Goal: Information Seeking & Learning: Learn about a topic

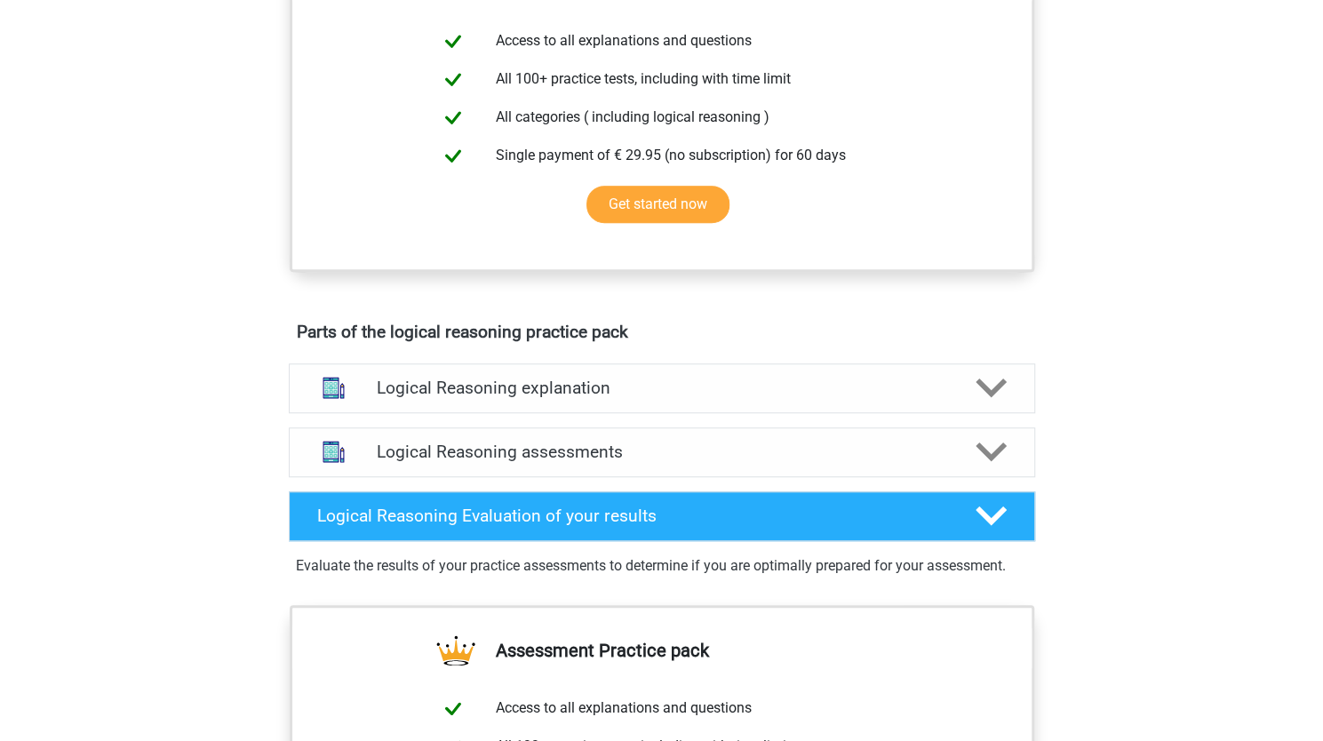
scroll to position [699, 0]
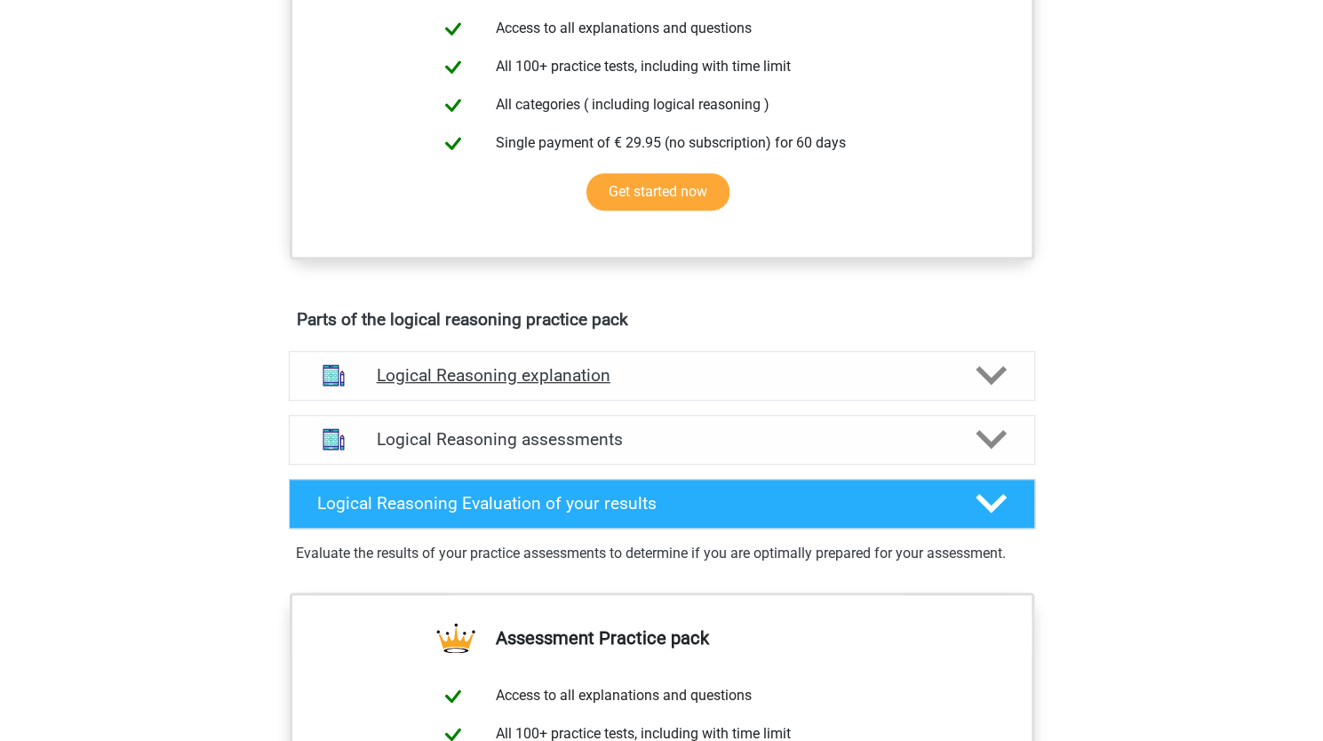
click at [995, 386] on polygon at bounding box center [991, 376] width 31 height 20
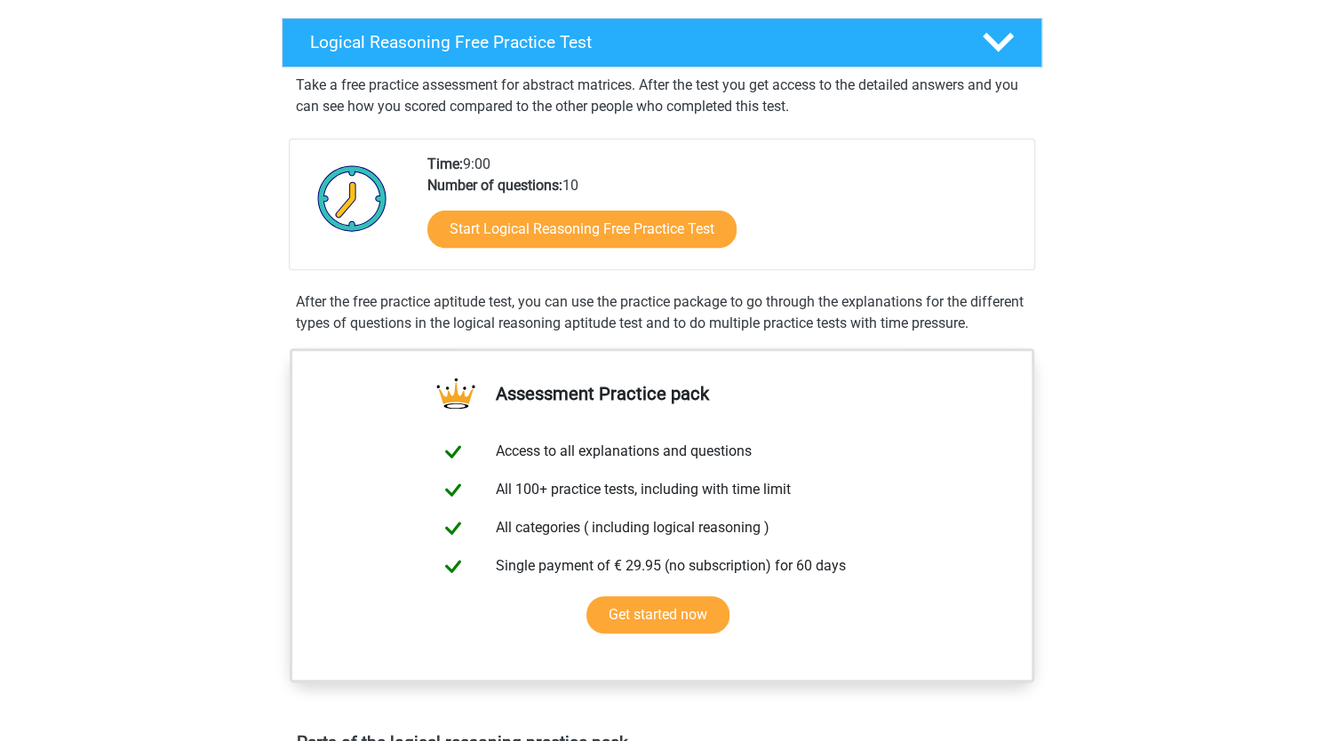
scroll to position [280, 0]
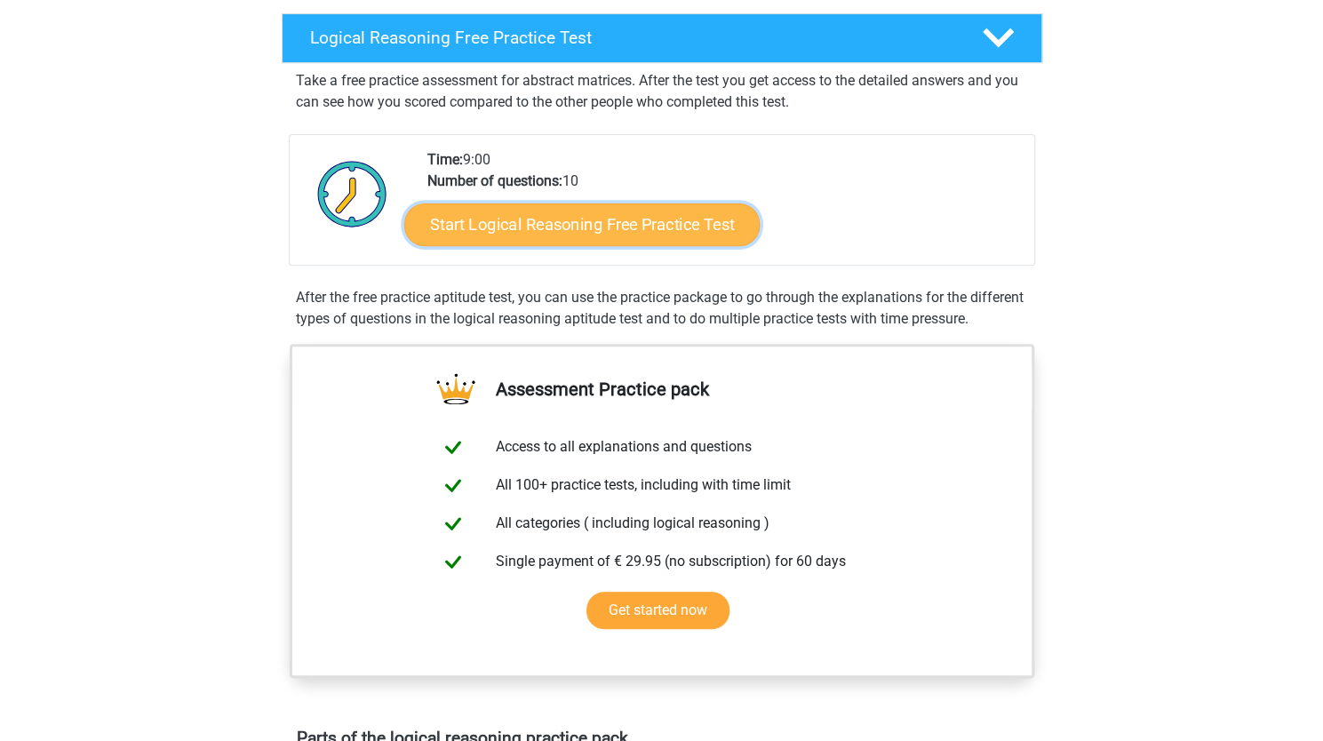
click at [686, 227] on link "Start Logical Reasoning Free Practice Test" at bounding box center [581, 224] width 355 height 43
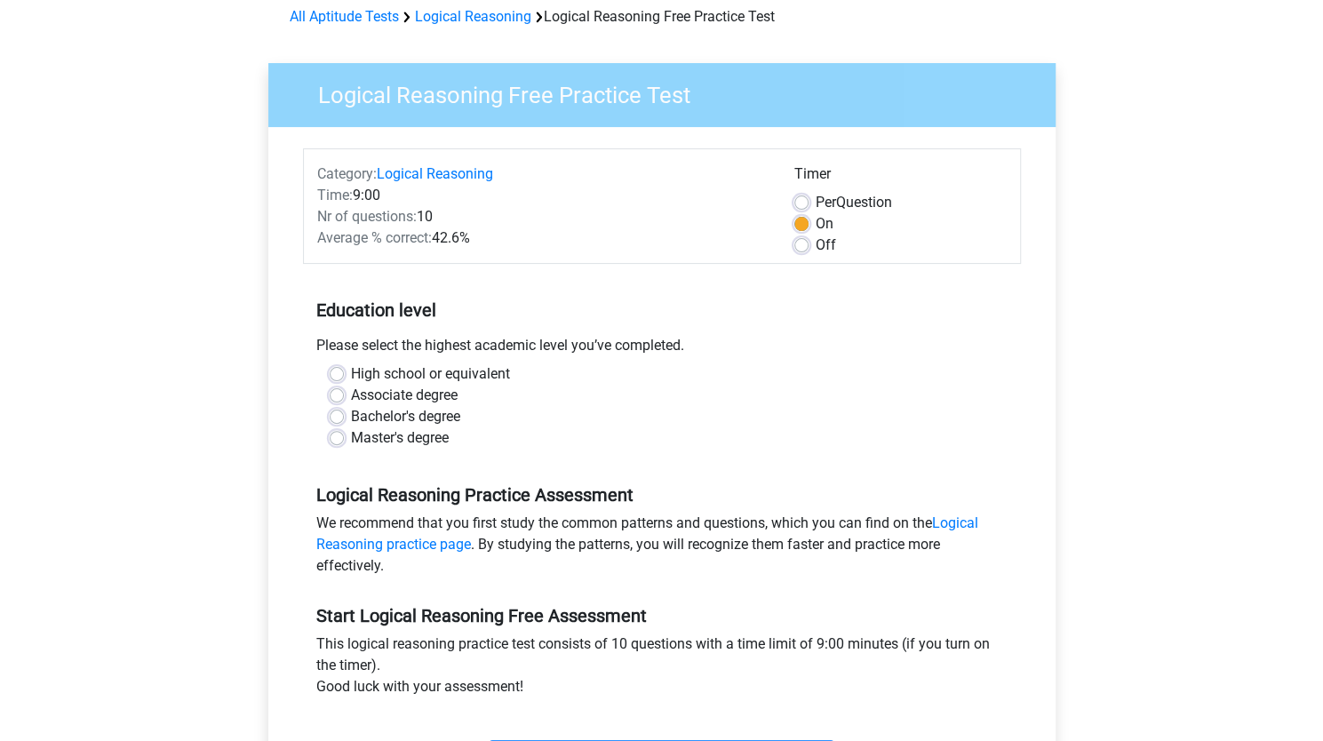
scroll to position [85, 0]
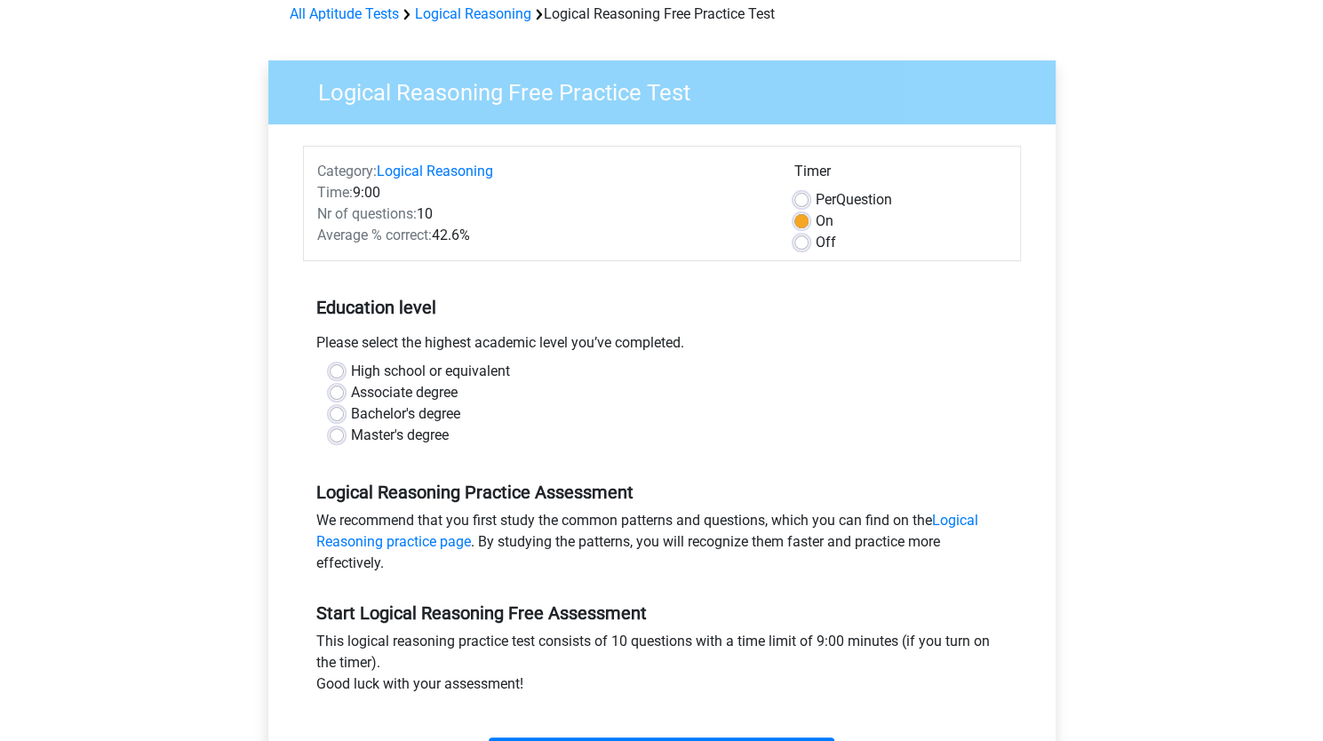
click at [438, 412] on label "Bachelor's degree" at bounding box center [405, 413] width 109 height 21
click at [344, 412] on input "Bachelor's degree" at bounding box center [337, 412] width 14 height 18
radio input "true"
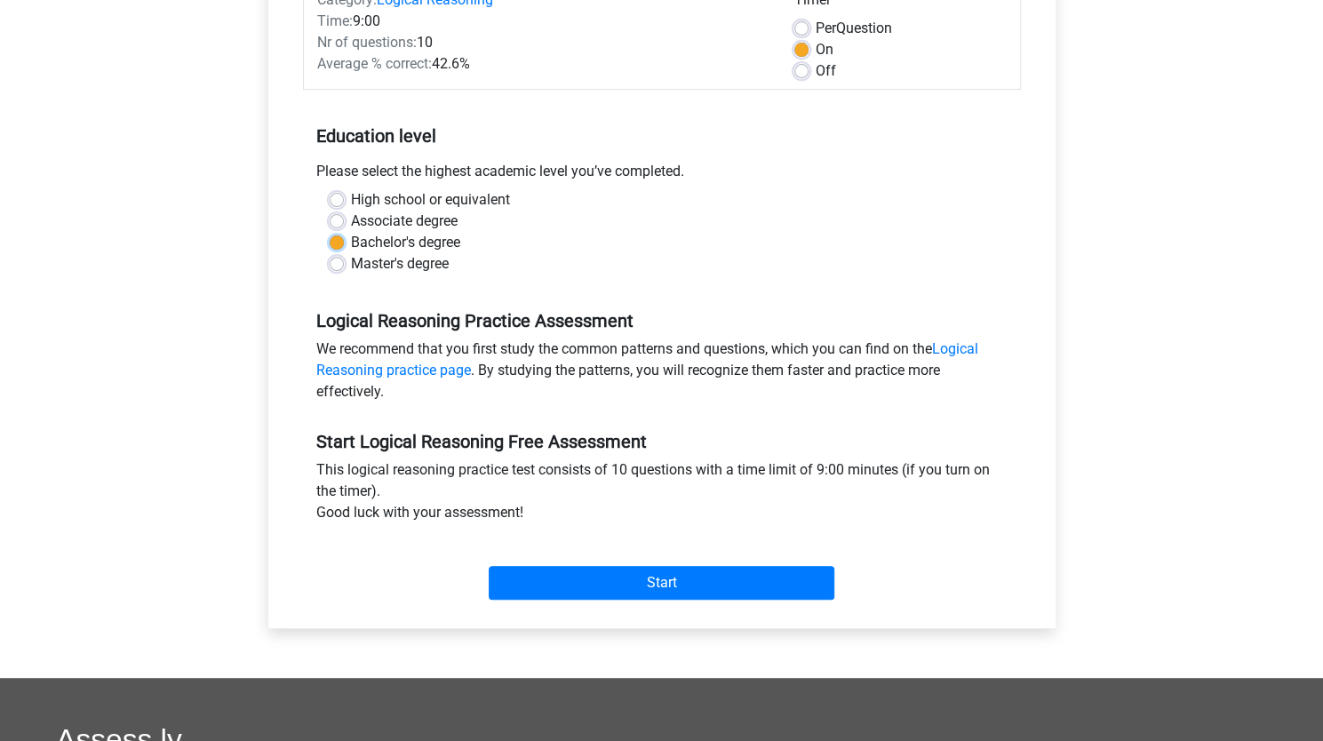
scroll to position [275, 0]
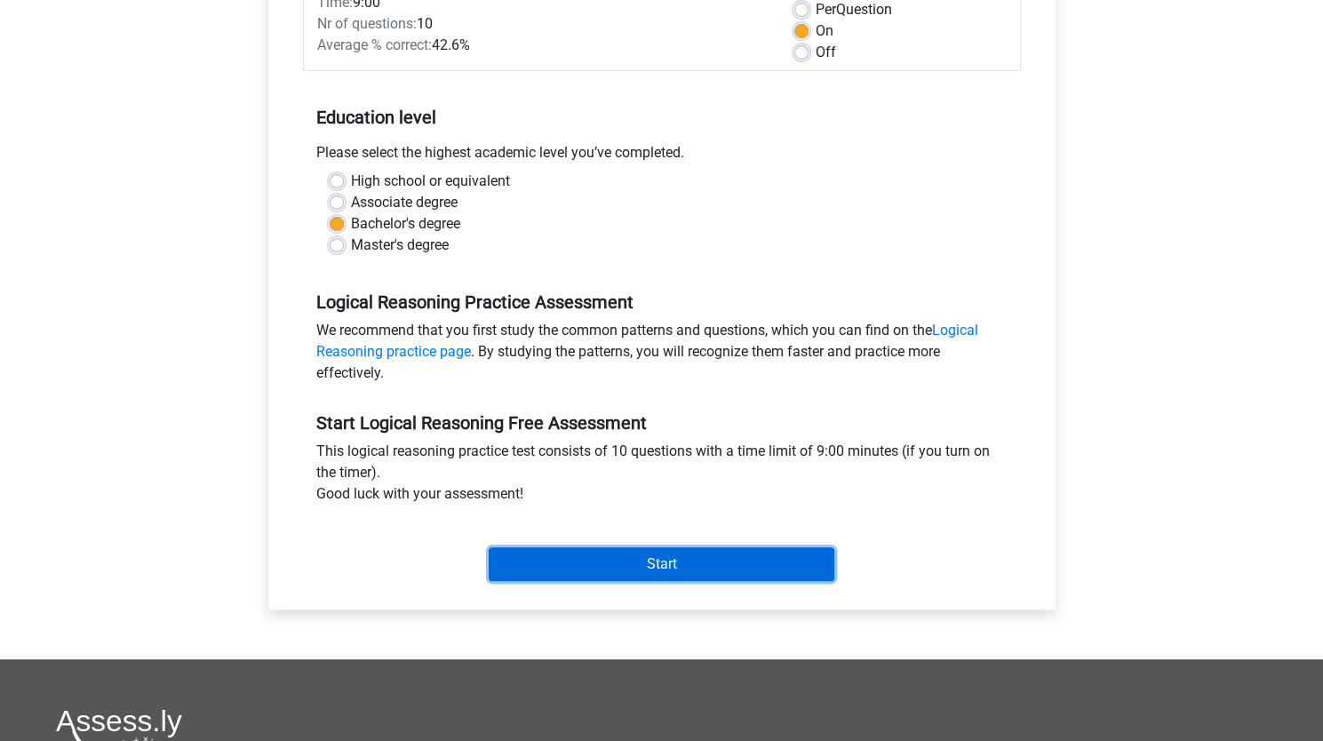
click at [812, 567] on input "Start" at bounding box center [662, 564] width 346 height 34
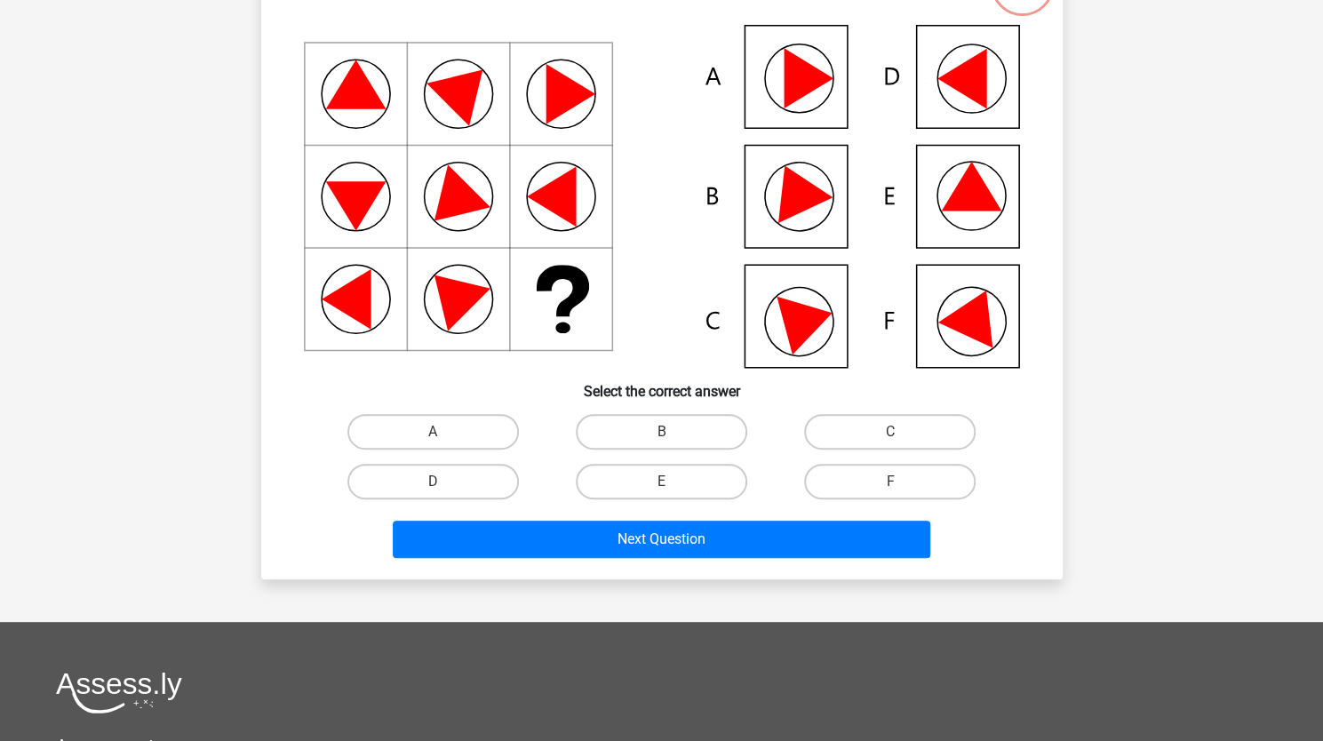
scroll to position [225, 0]
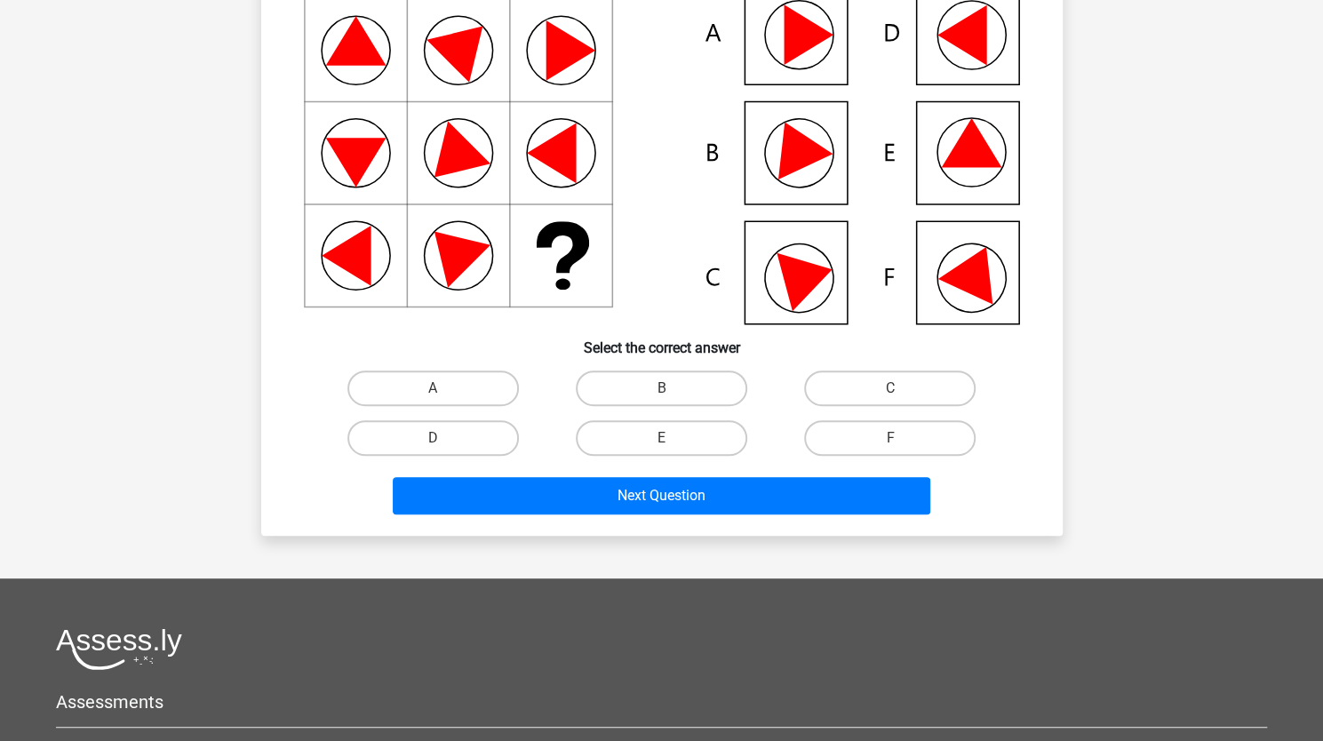
click at [704, 435] on label "E" at bounding box center [662, 438] width 172 height 36
click at [673, 438] on input "E" at bounding box center [667, 444] width 12 height 12
radio input "true"
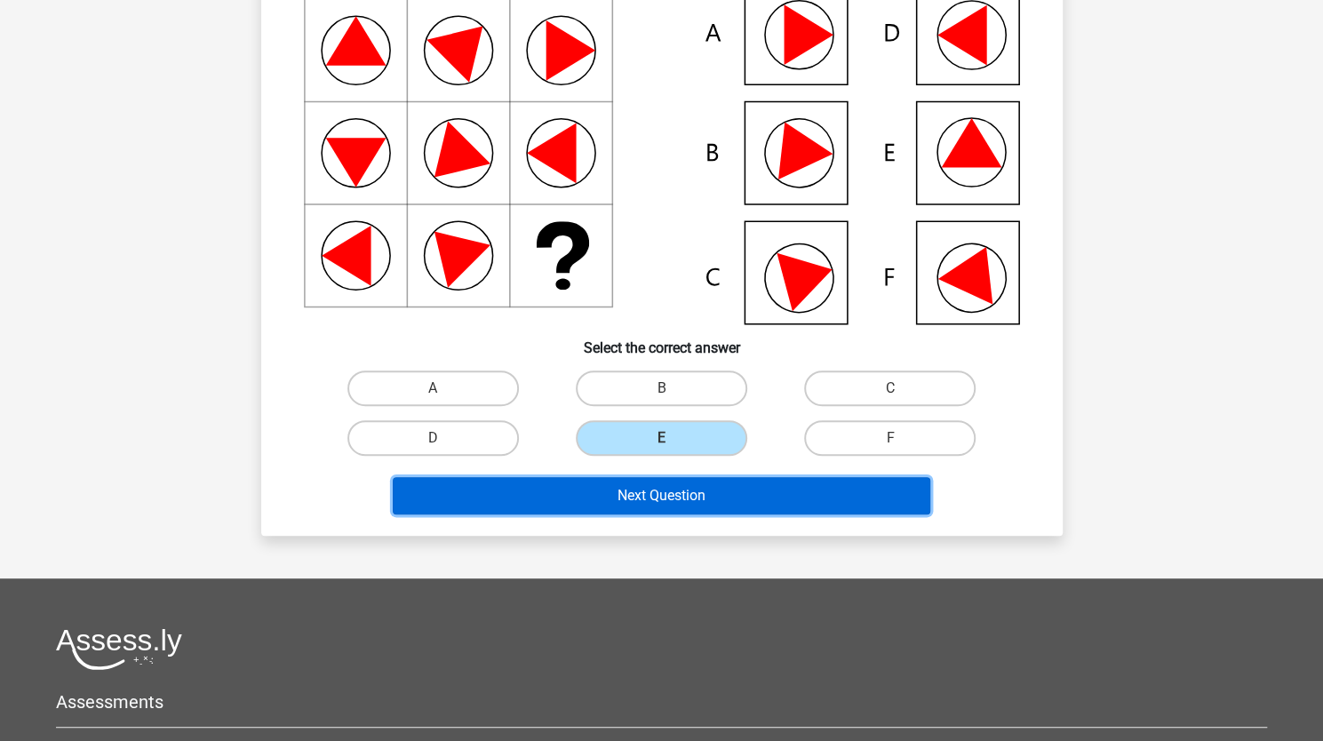
click at [821, 503] on button "Next Question" at bounding box center [662, 495] width 538 height 37
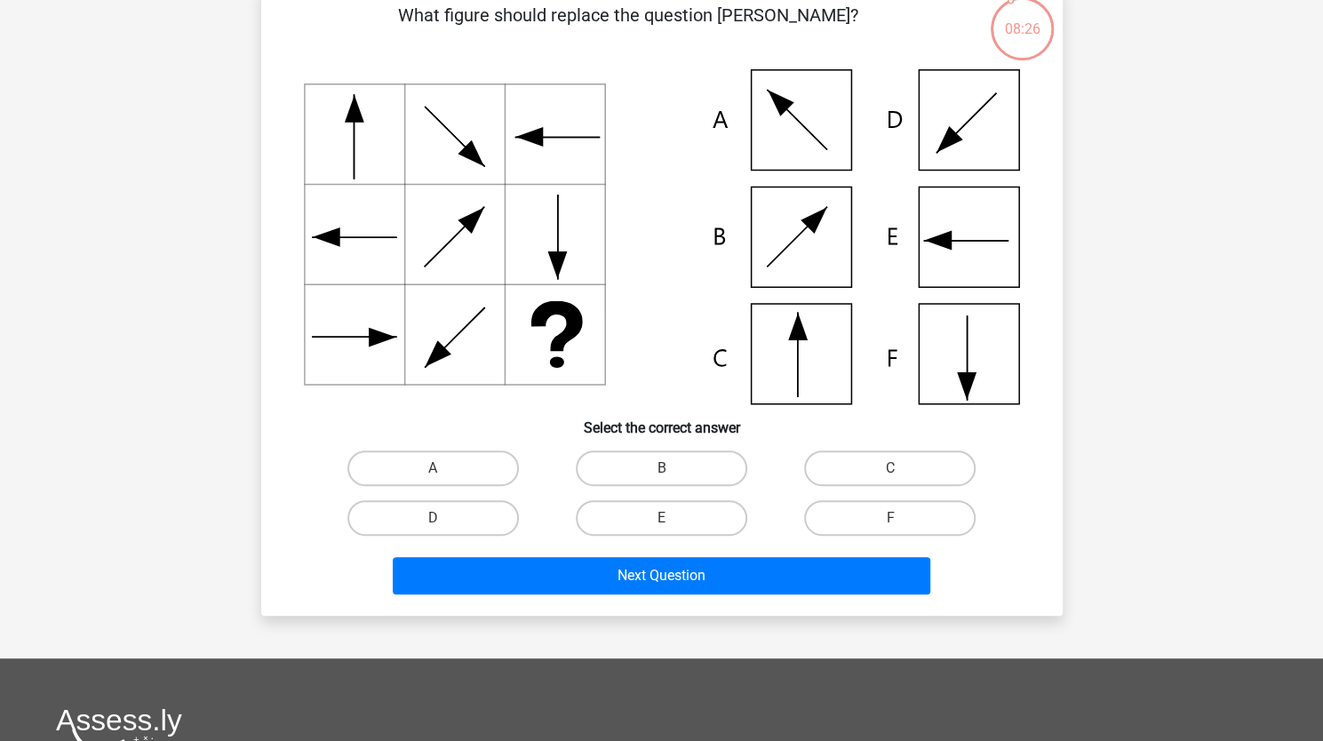
scroll to position [136, 0]
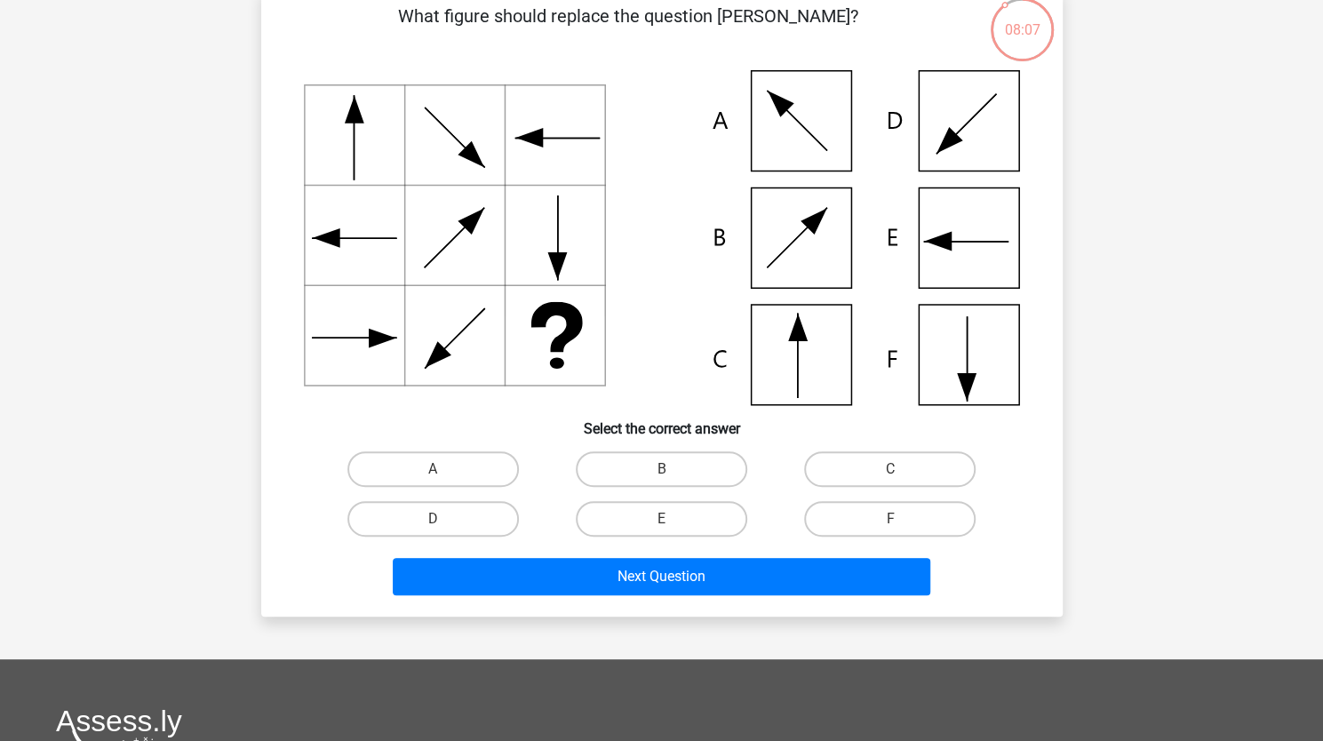
click at [917, 472] on label "C" at bounding box center [890, 469] width 172 height 36
click at [902, 472] on input "C" at bounding box center [896, 475] width 12 height 12
radio input "true"
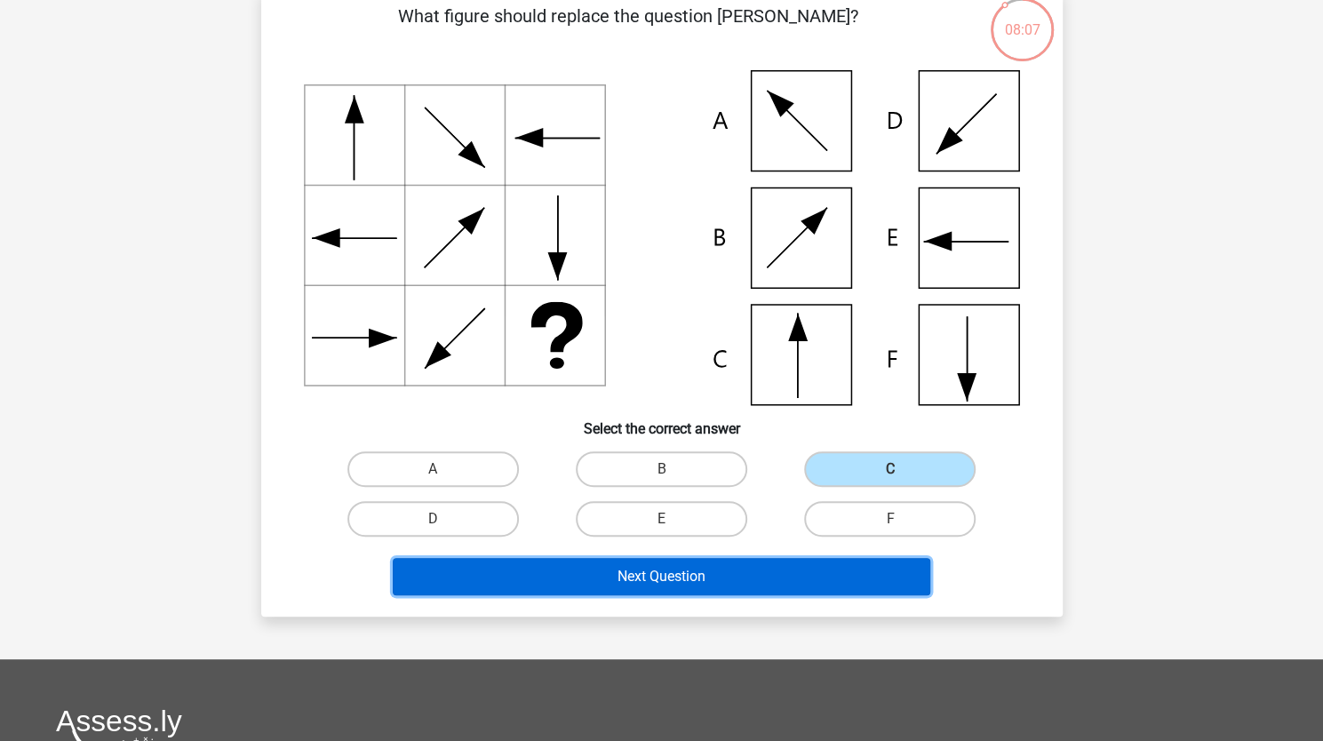
click at [905, 578] on button "Next Question" at bounding box center [662, 576] width 538 height 37
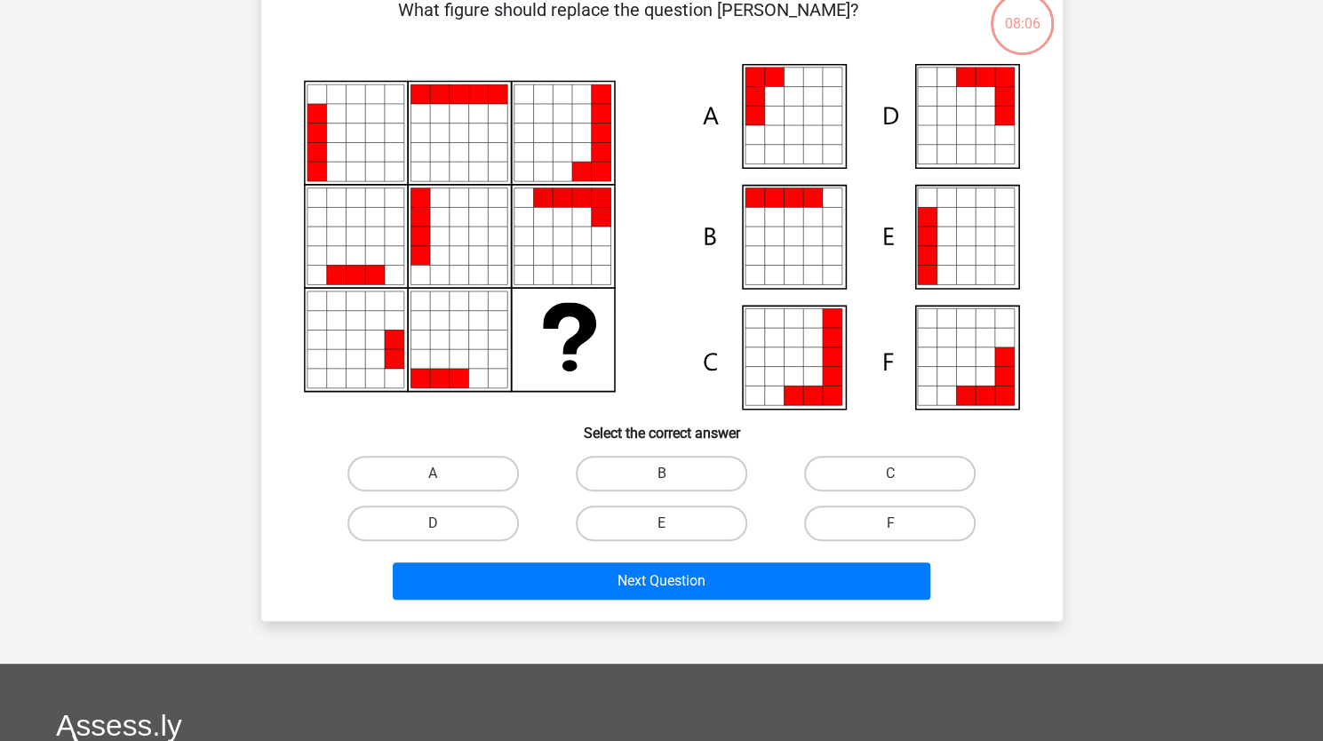
scroll to position [141, 0]
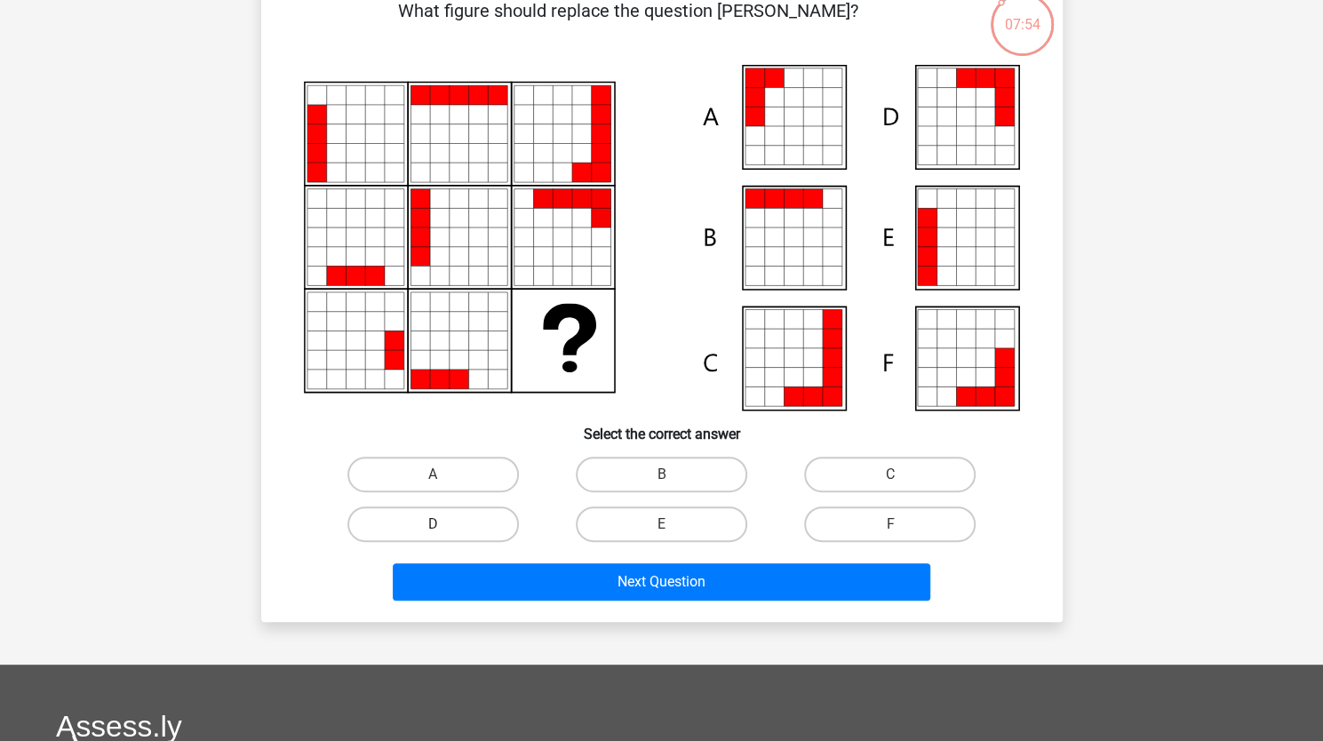
click at [491, 523] on label "D" at bounding box center [433, 525] width 172 height 36
click at [444, 524] on input "D" at bounding box center [439, 530] width 12 height 12
radio input "true"
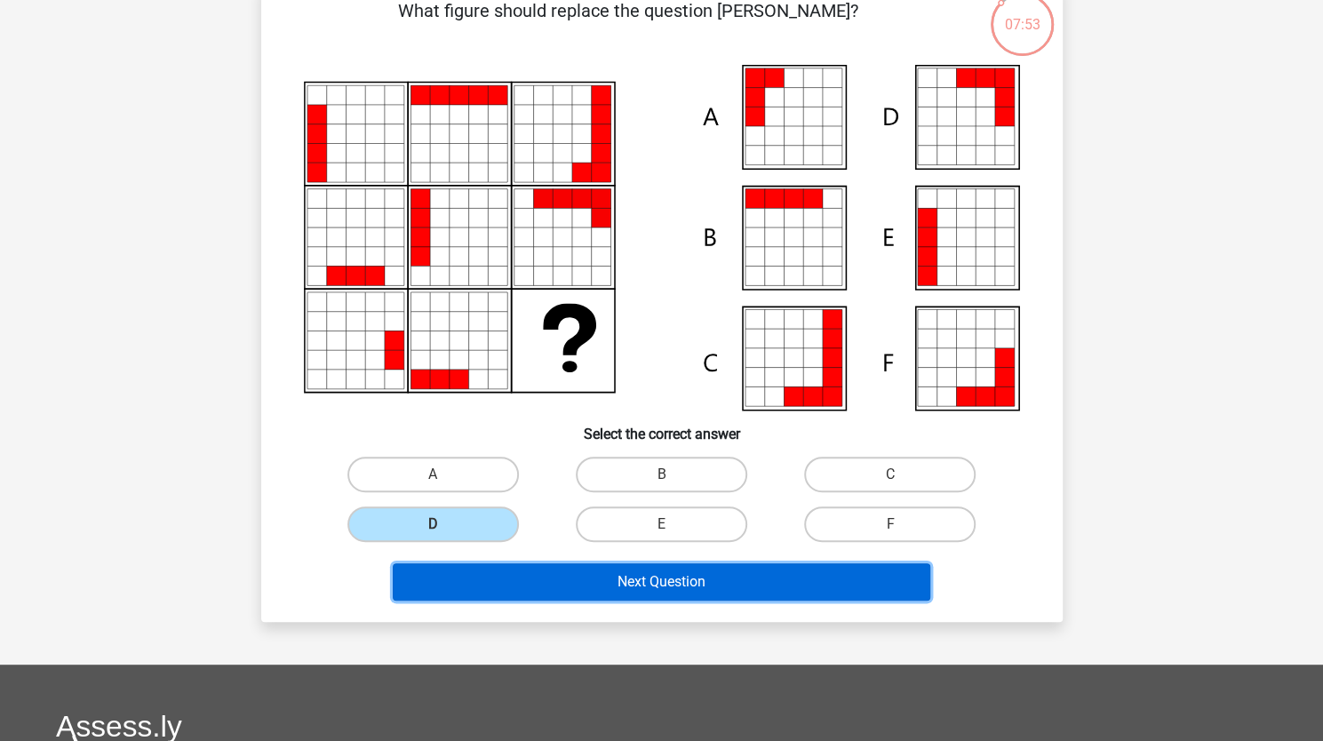
click at [705, 587] on button "Next Question" at bounding box center [662, 581] width 538 height 37
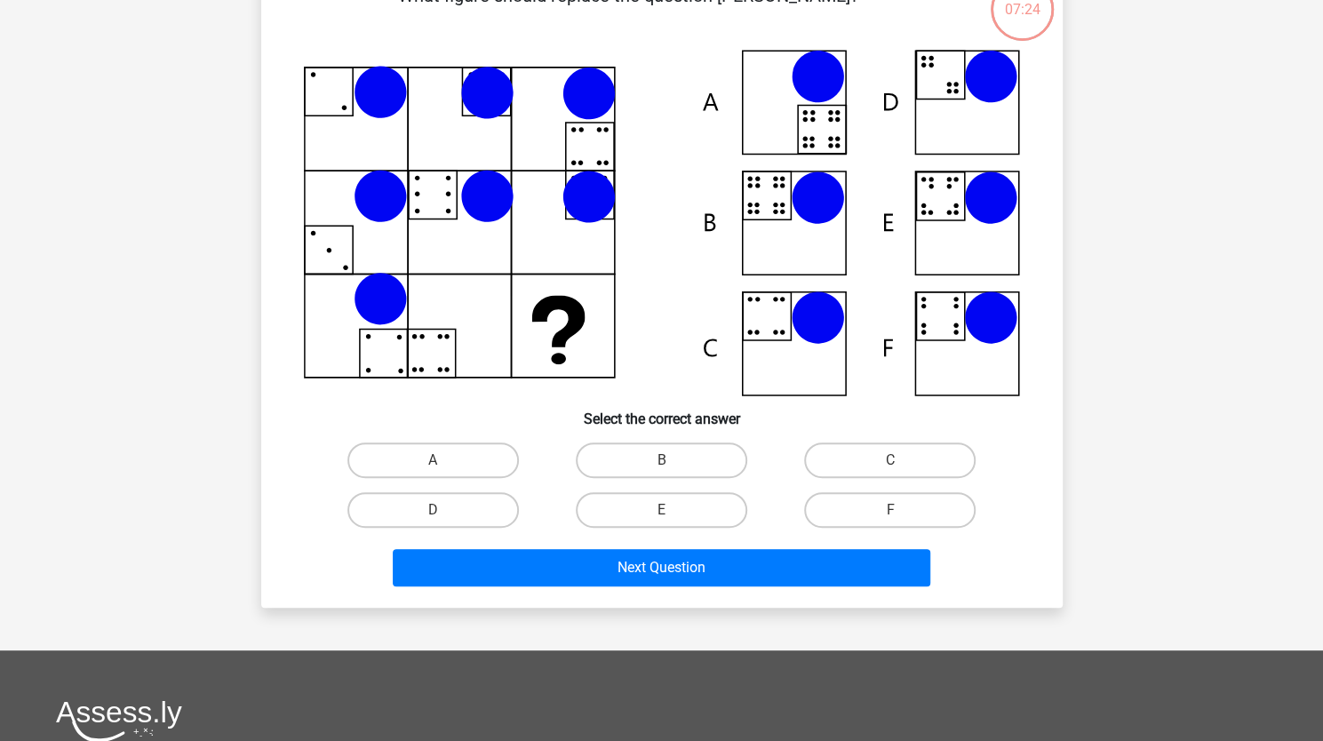
scroll to position [160, 0]
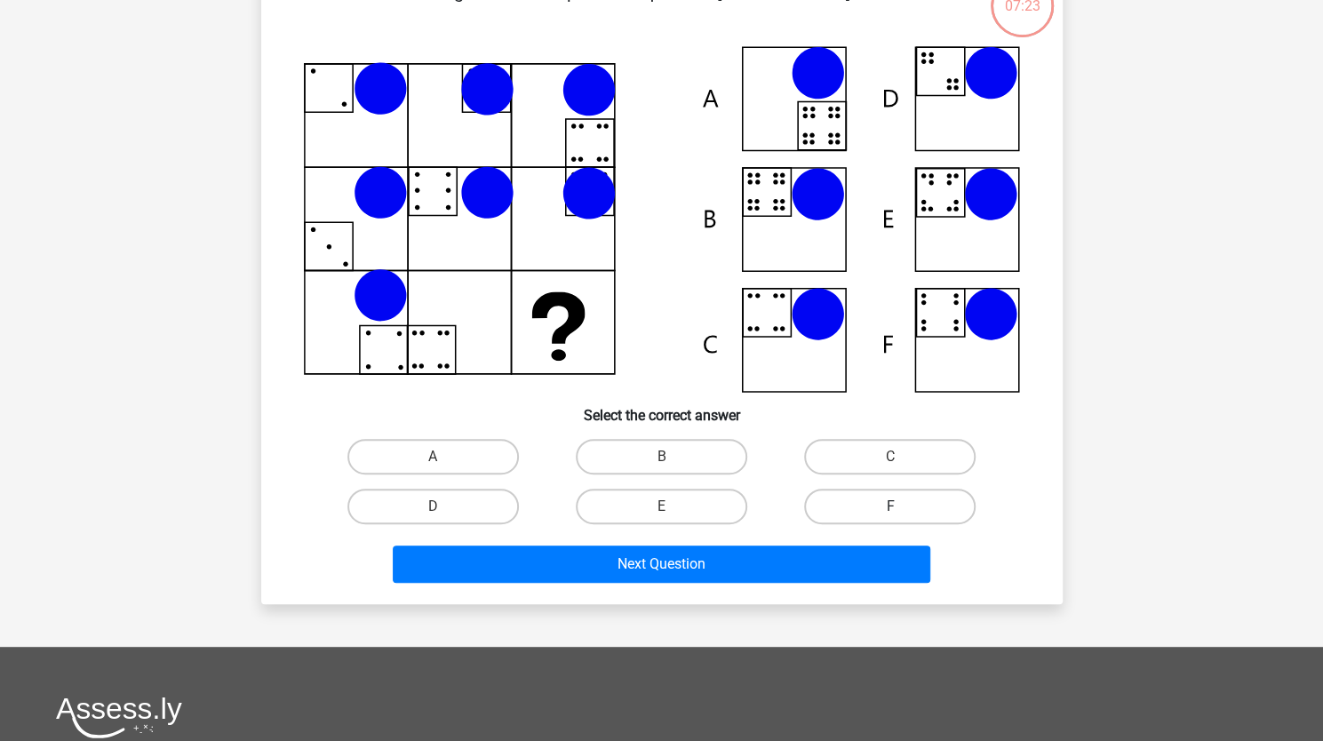
click at [956, 508] on label "F" at bounding box center [890, 507] width 172 height 36
click at [902, 508] on input "F" at bounding box center [896, 513] width 12 height 12
radio input "true"
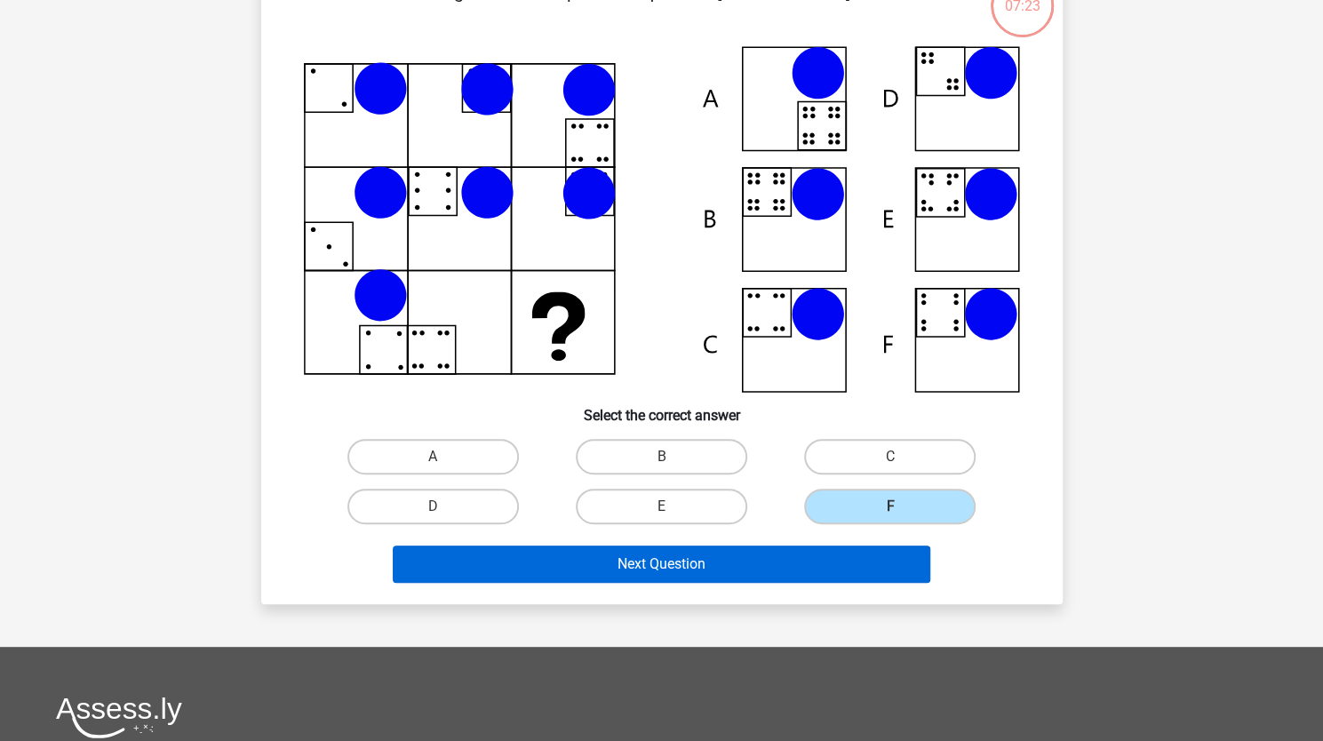
click at [899, 576] on button "Next Question" at bounding box center [662, 564] width 538 height 37
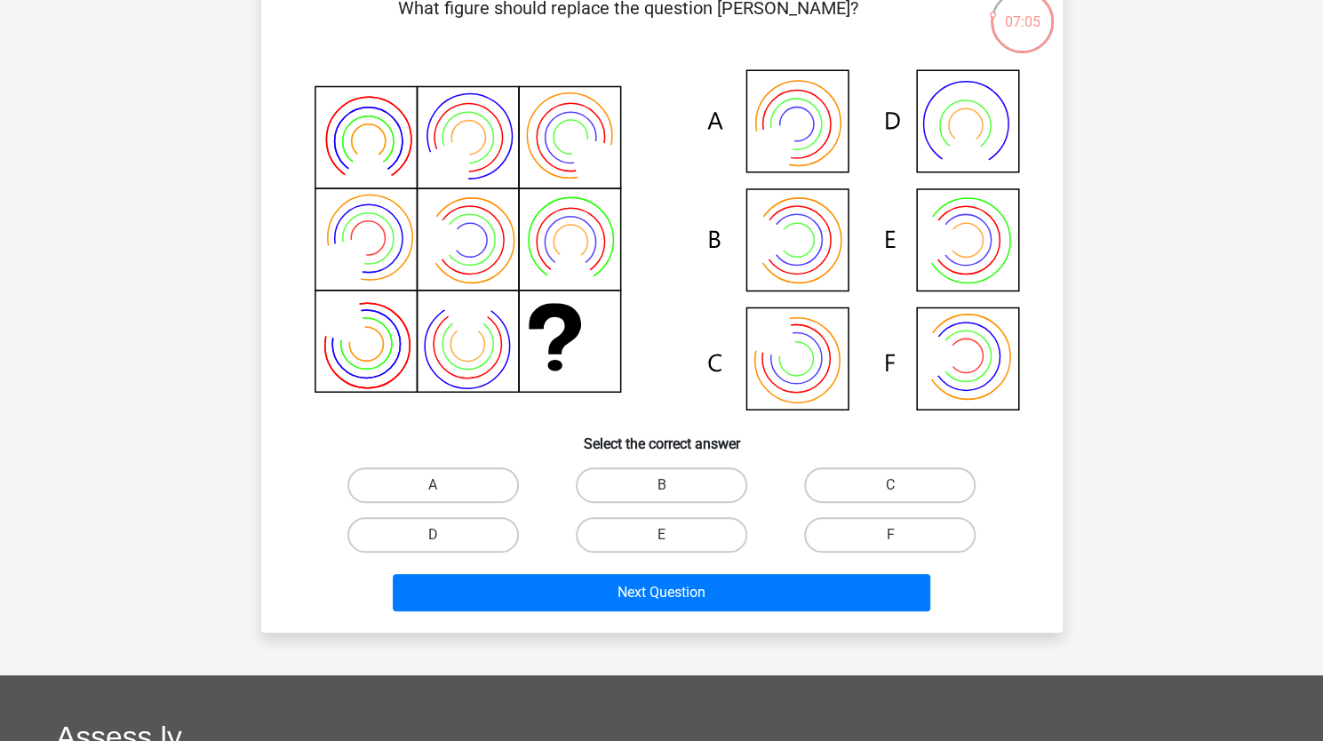
scroll to position [203, 0]
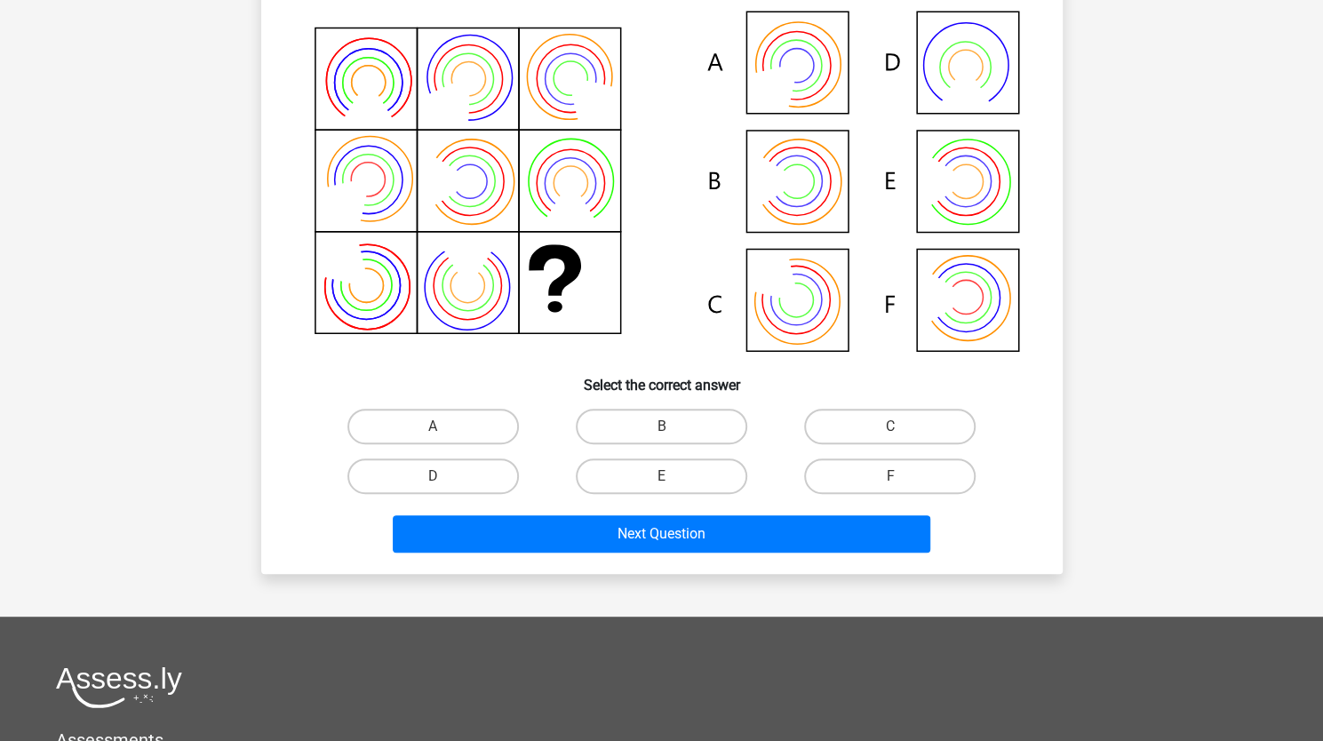
click at [953, 475] on label "F" at bounding box center [890, 477] width 172 height 36
click at [902, 476] on input "F" at bounding box center [896, 482] width 12 height 12
radio input "true"
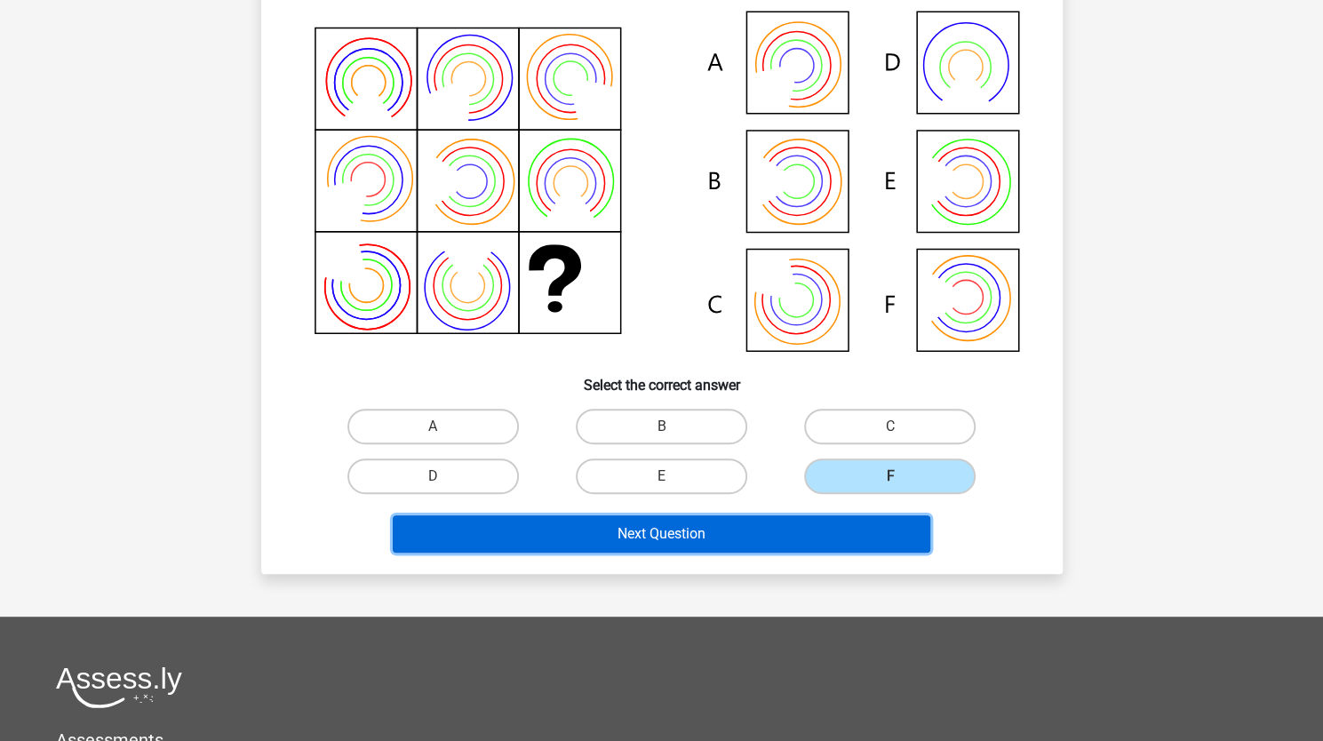
click at [888, 540] on button "Next Question" at bounding box center [662, 533] width 538 height 37
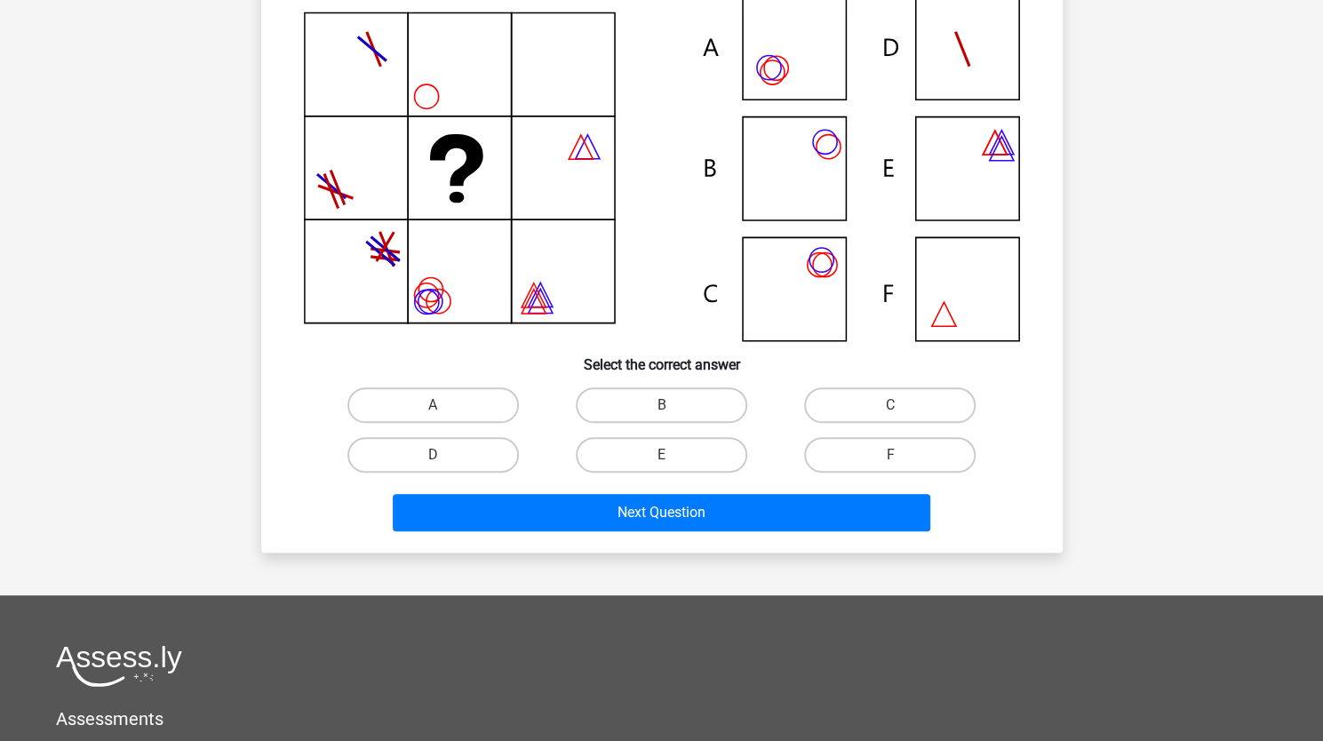
scroll to position [214, 0]
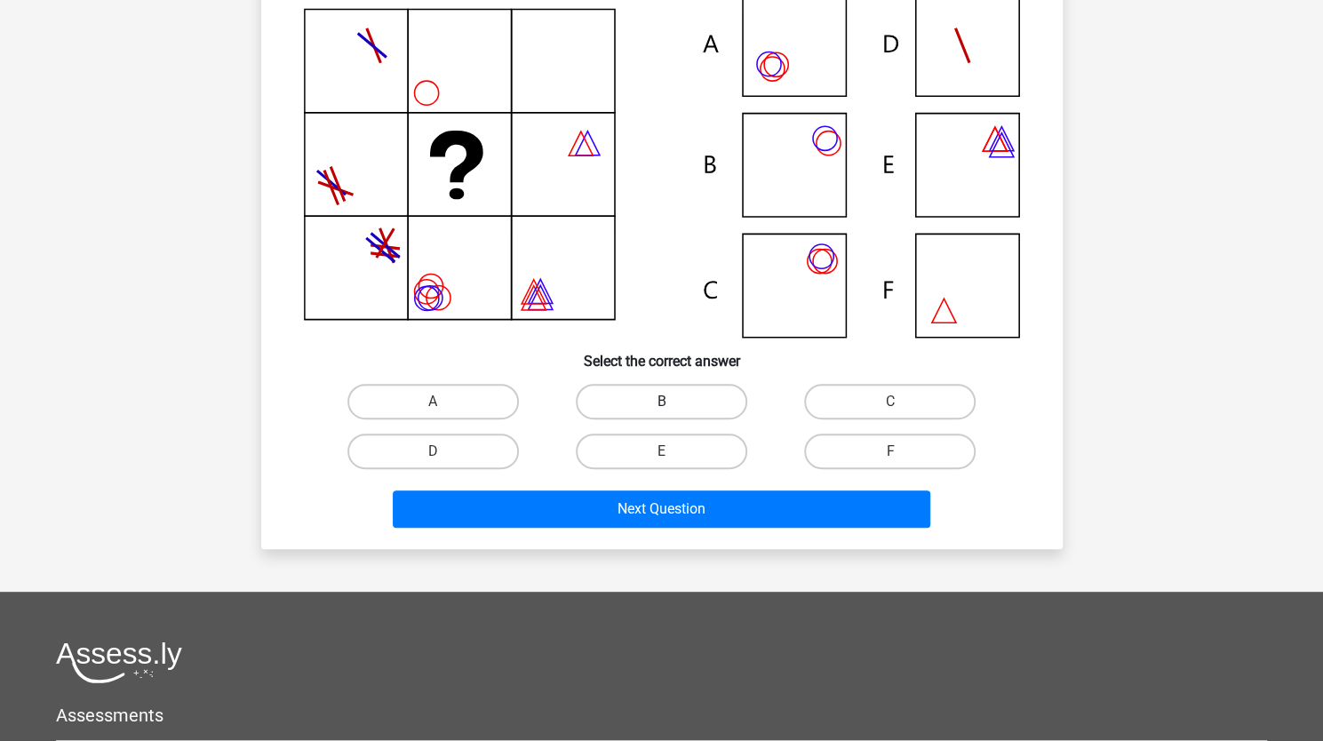
click at [699, 390] on label "B" at bounding box center [662, 402] width 172 height 36
click at [673, 402] on input "B" at bounding box center [667, 408] width 12 height 12
radio input "true"
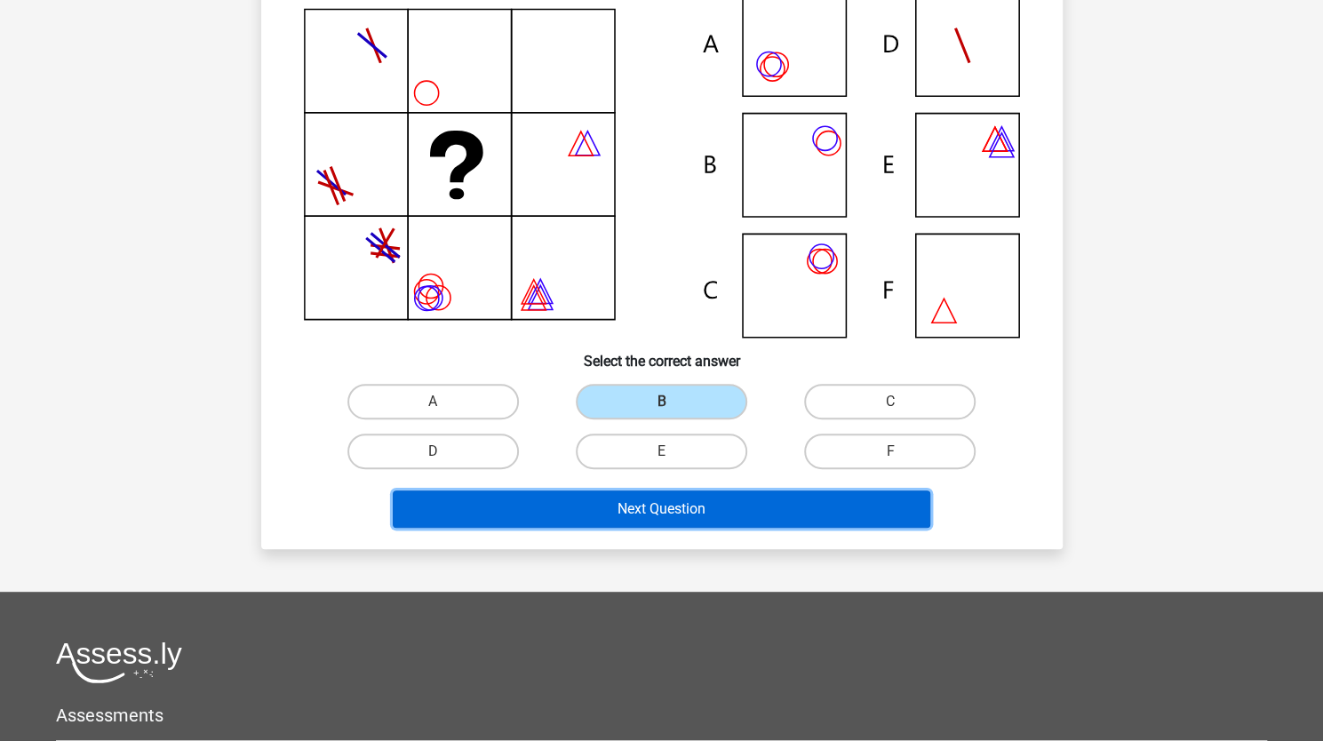
click at [823, 501] on button "Next Question" at bounding box center [662, 509] width 538 height 37
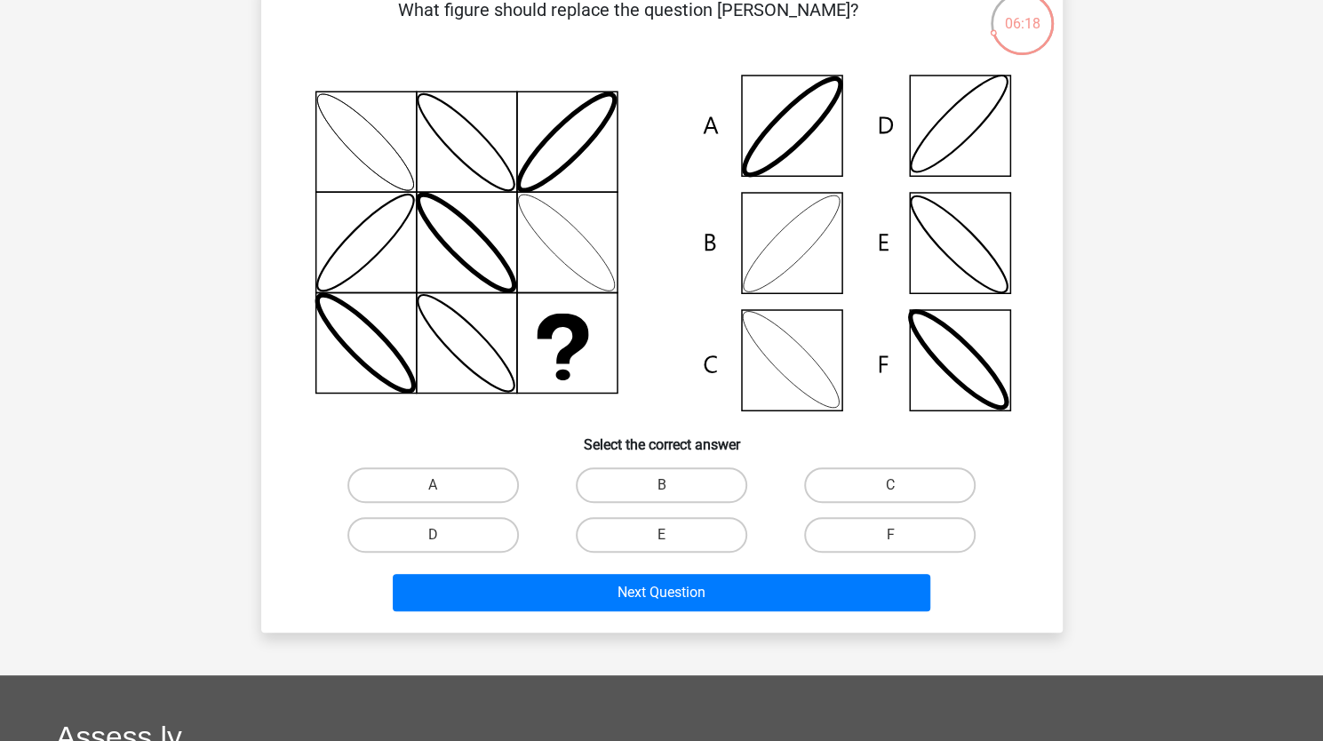
scroll to position [224, 0]
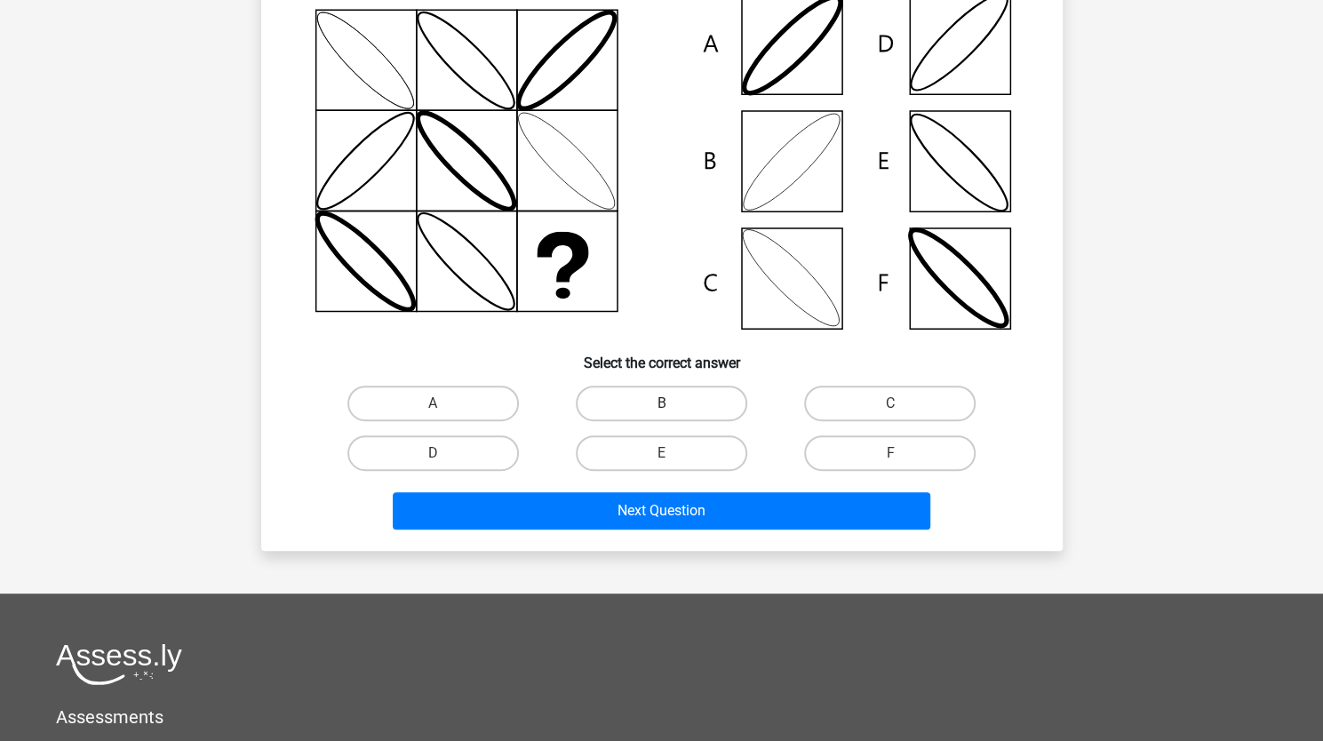
click at [722, 398] on label "B" at bounding box center [662, 404] width 172 height 36
click at [673, 403] on input "B" at bounding box center [667, 409] width 12 height 12
radio input "true"
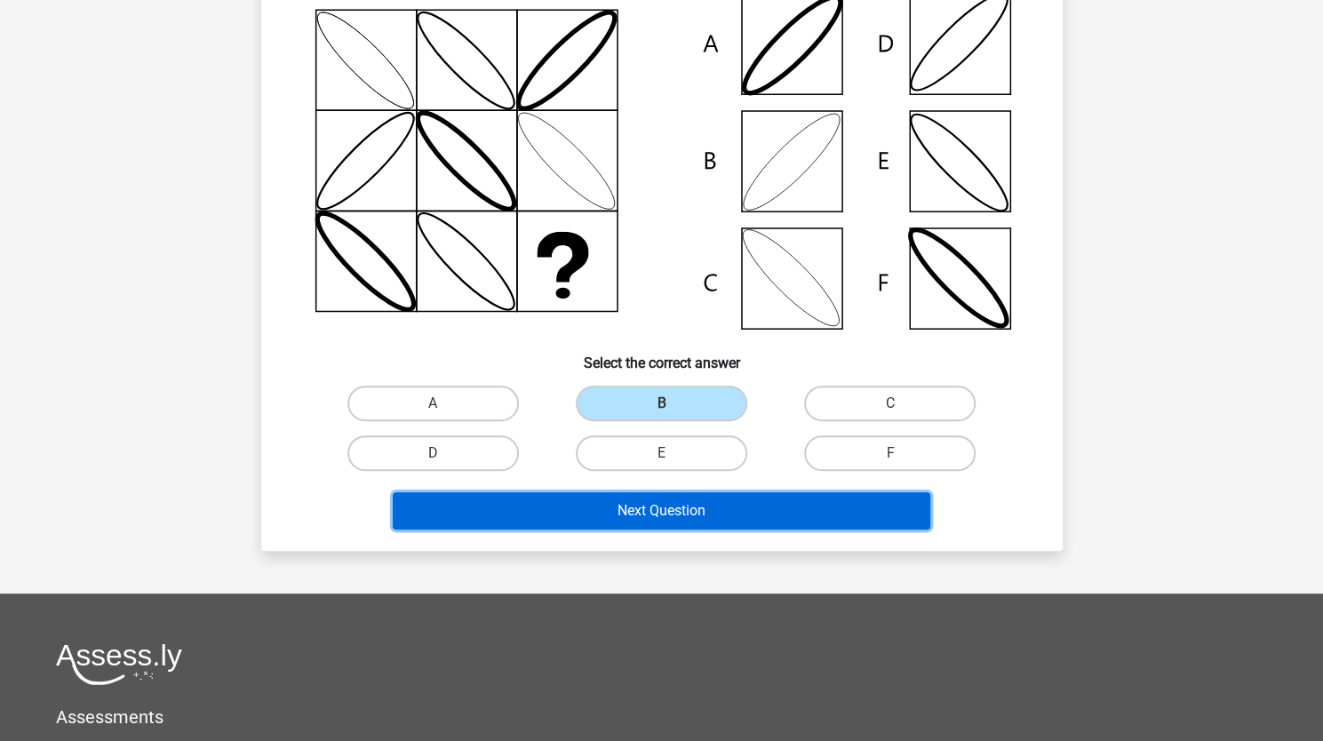
click at [836, 512] on button "Next Question" at bounding box center [662, 510] width 538 height 37
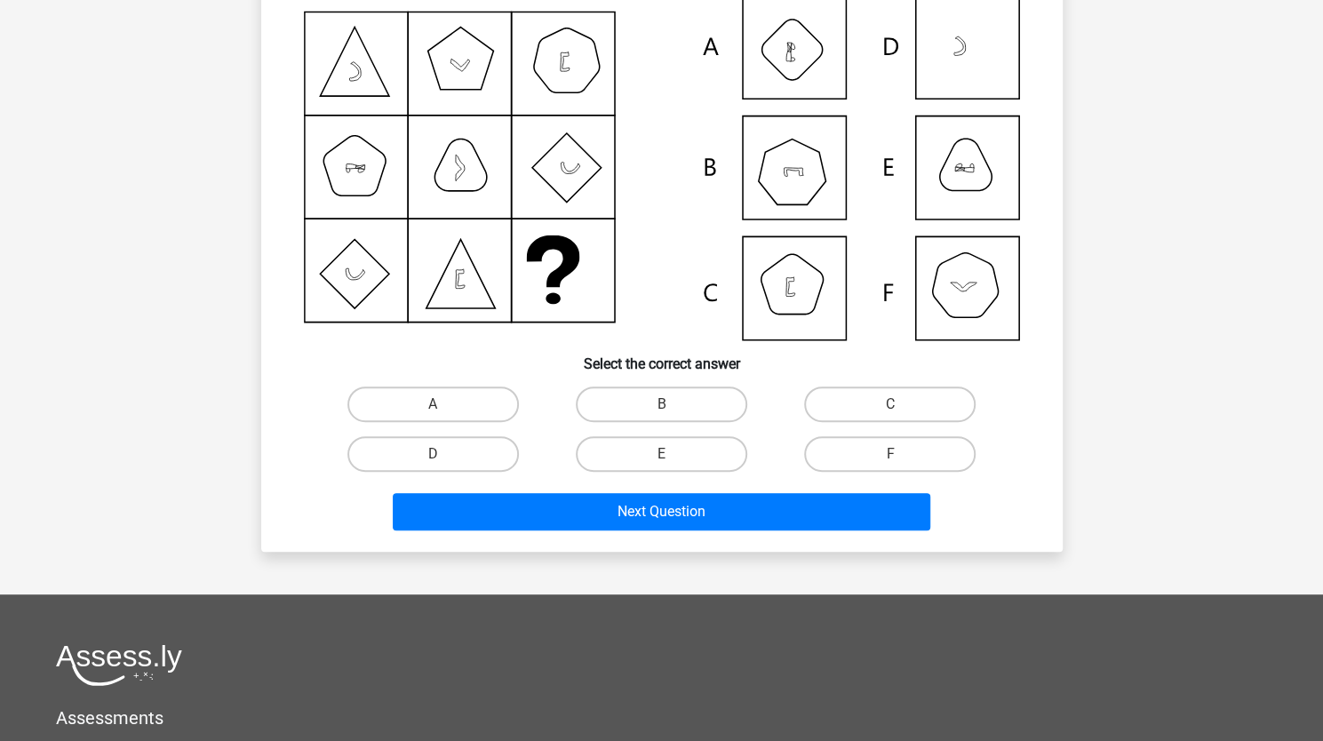
scroll to position [238, 0]
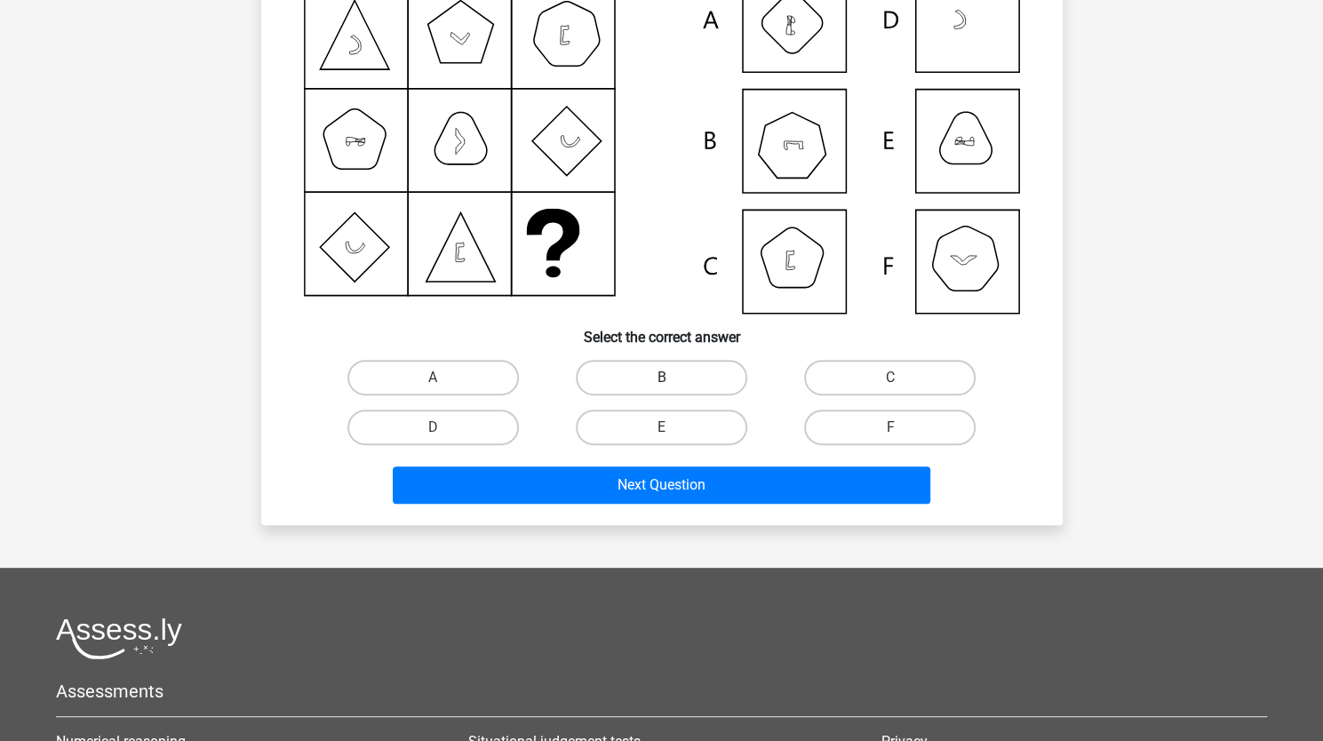
click at [703, 379] on label "B" at bounding box center [662, 378] width 172 height 36
click at [673, 379] on input "B" at bounding box center [667, 384] width 12 height 12
radio input "true"
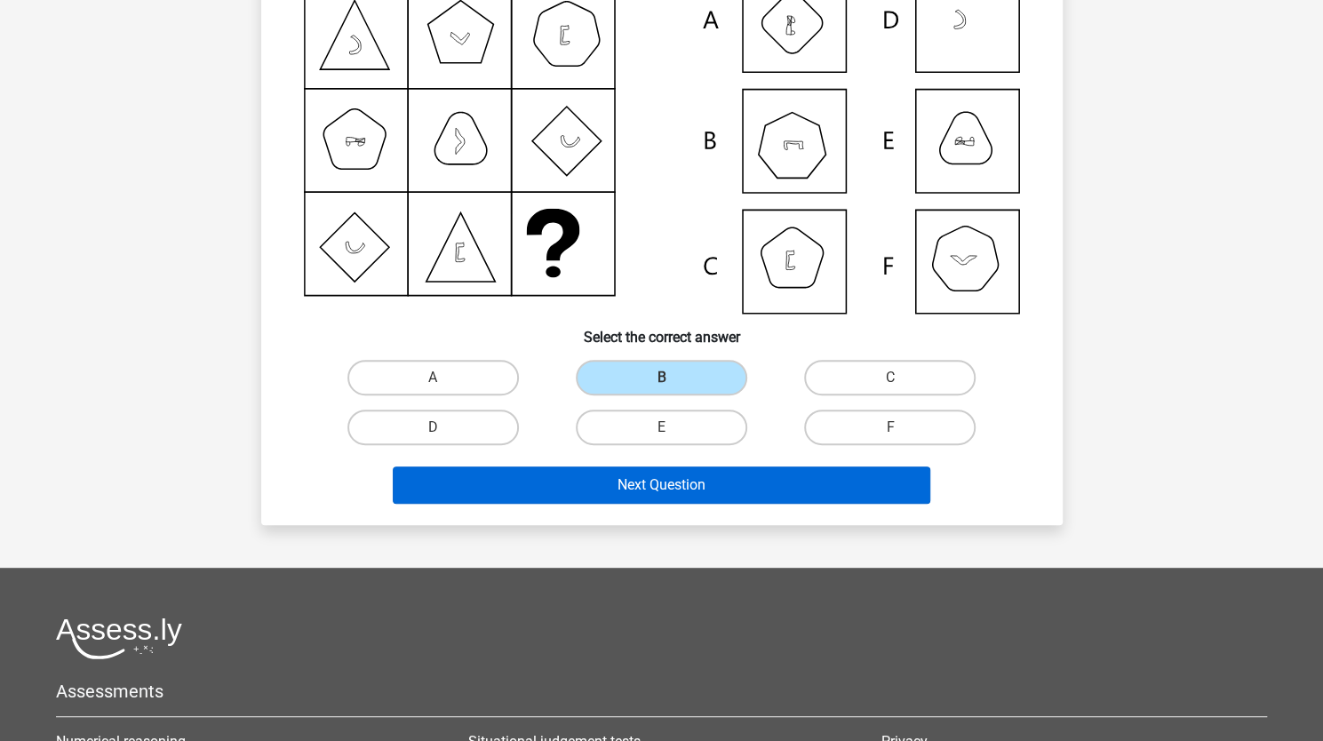
click at [800, 475] on button "Next Question" at bounding box center [662, 485] width 538 height 37
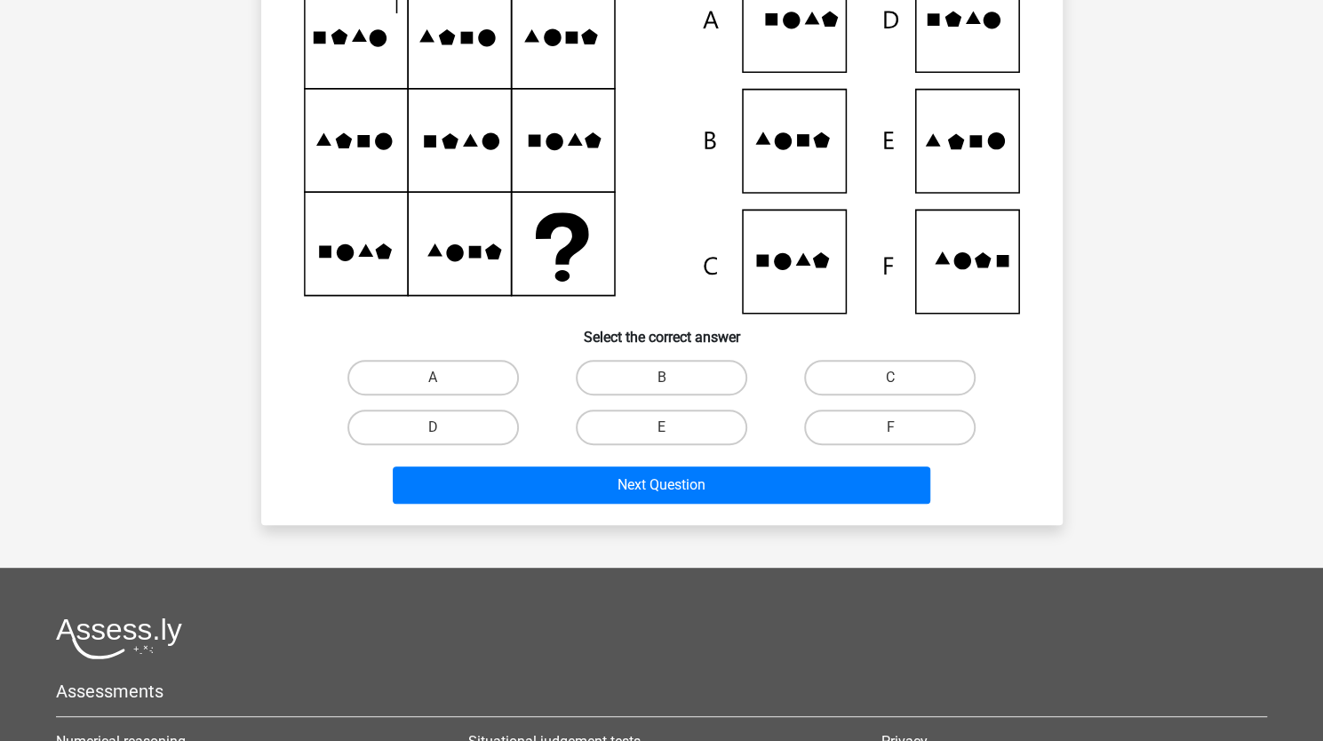
scroll to position [89, 0]
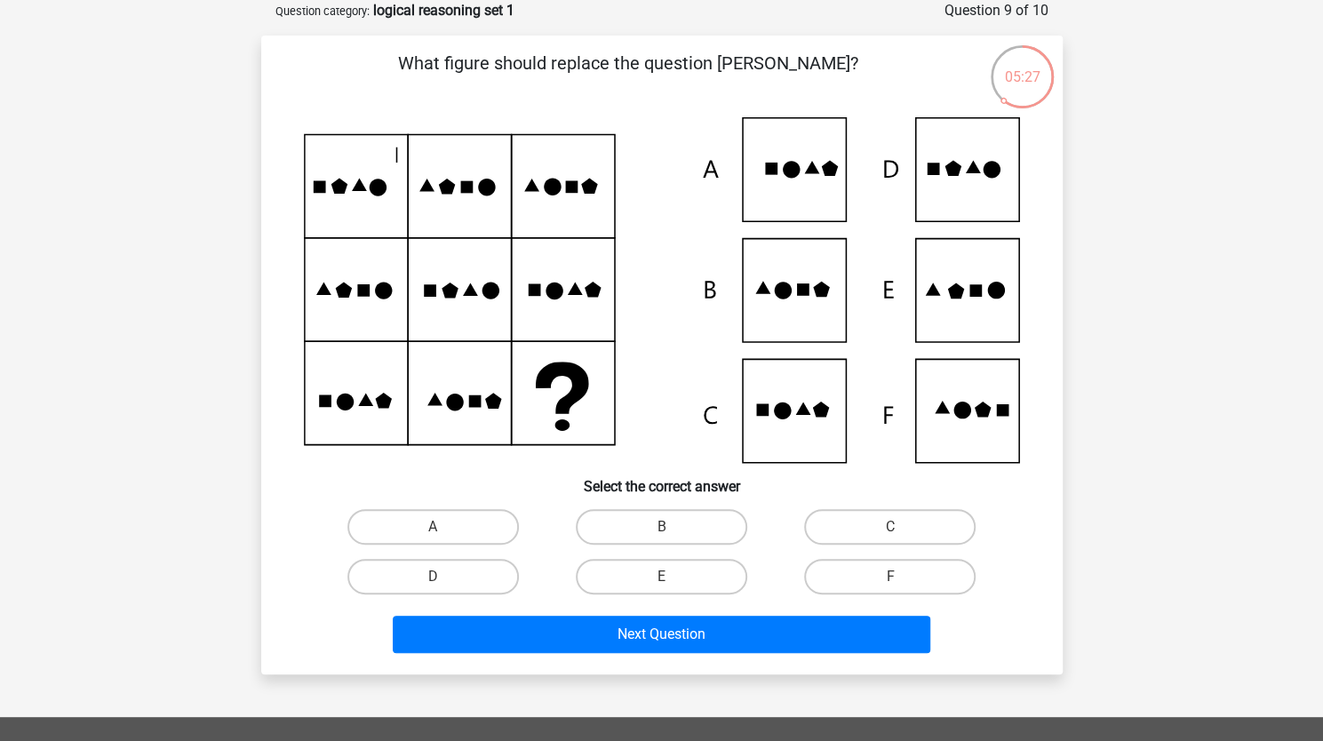
click at [695, 579] on label "E" at bounding box center [662, 577] width 172 height 36
click at [673, 579] on input "E" at bounding box center [667, 583] width 12 height 12
radio input "true"
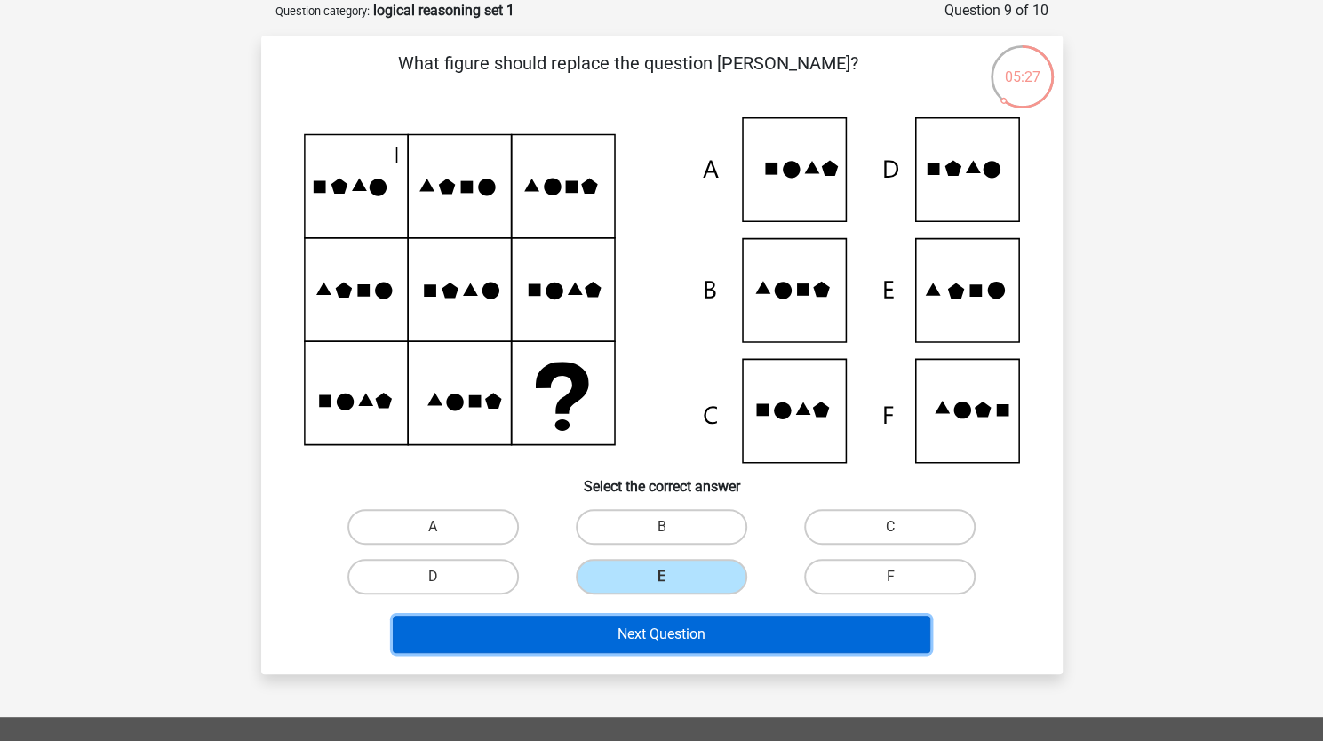
click at [758, 636] on button "Next Question" at bounding box center [662, 634] width 538 height 37
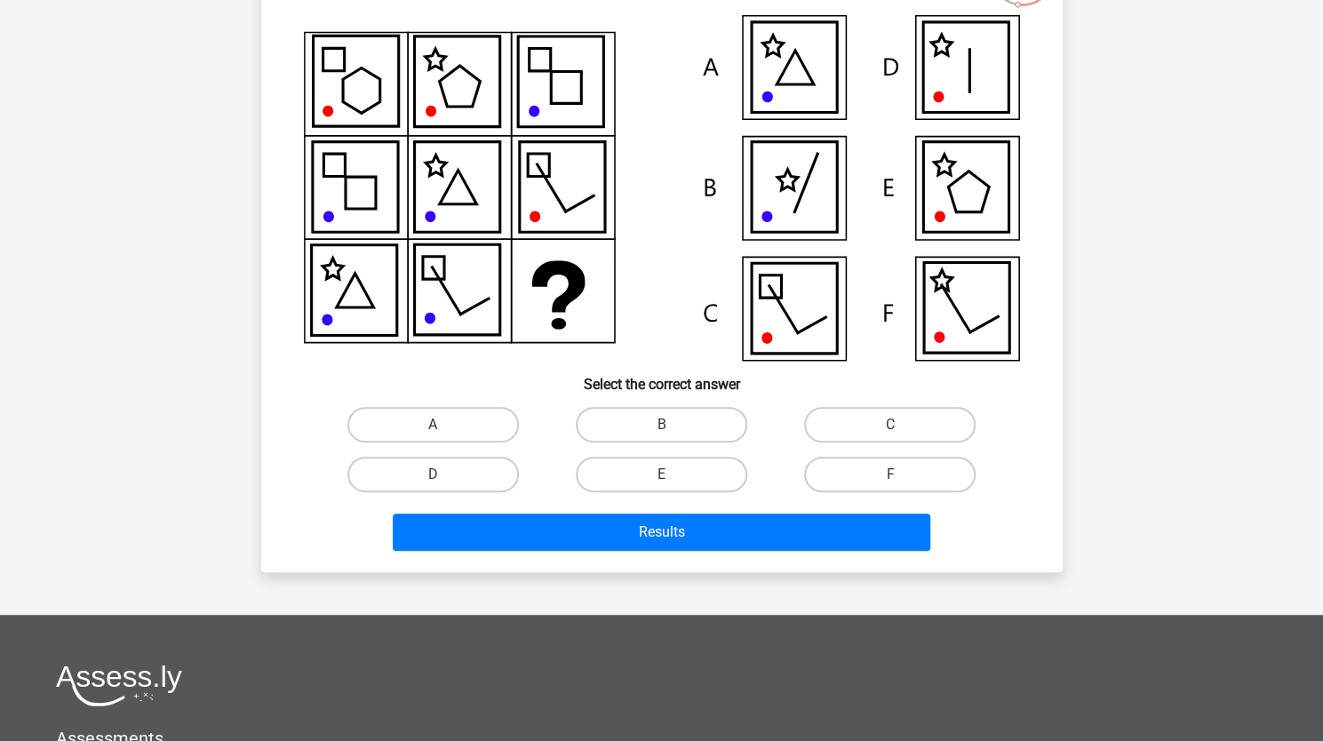
scroll to position [201, 0]
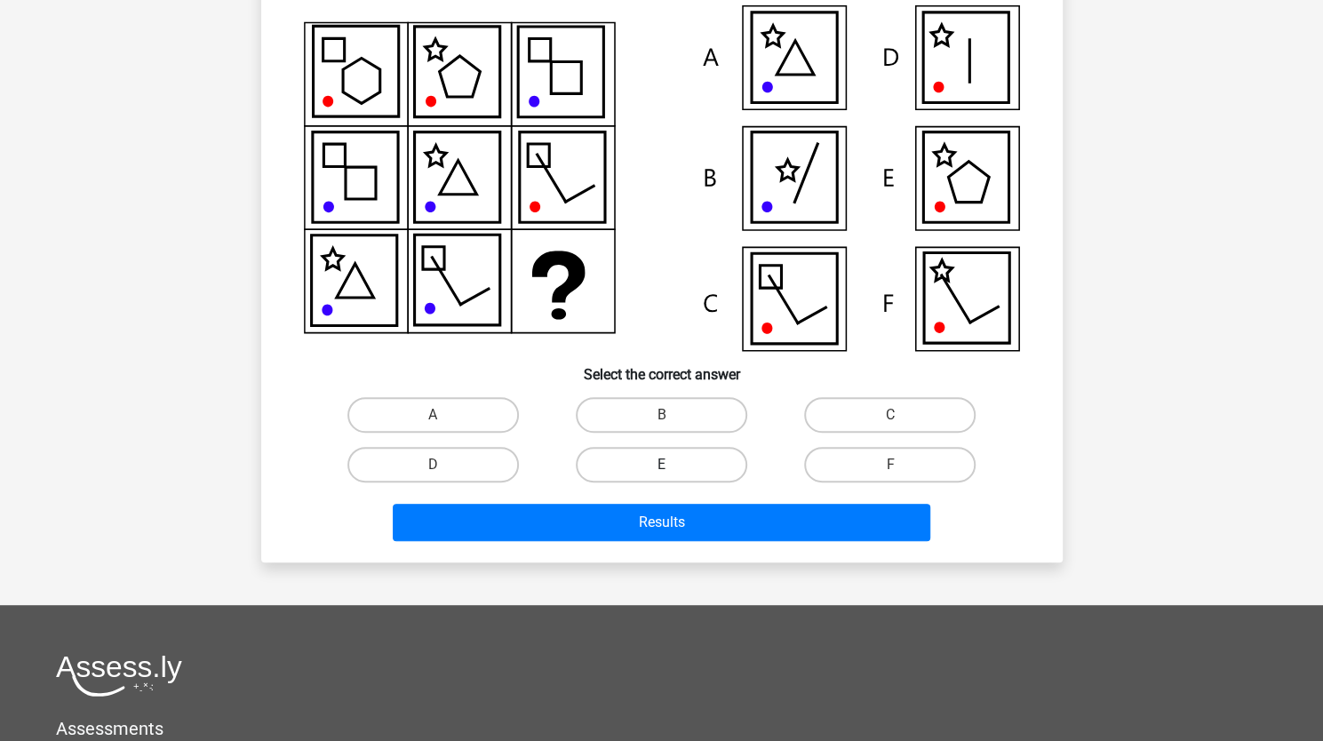
click at [705, 468] on label "E" at bounding box center [662, 465] width 172 height 36
click at [673, 468] on input "E" at bounding box center [667, 471] width 12 height 12
radio input "true"
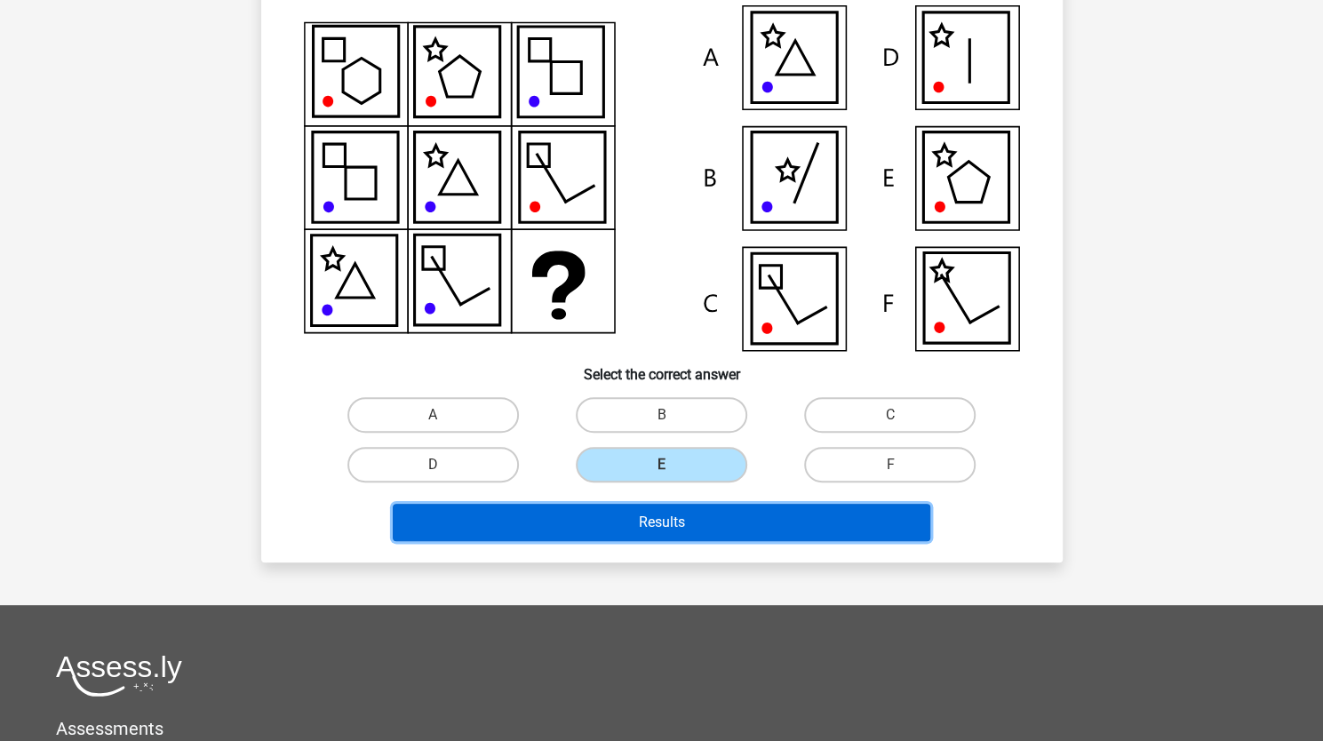
click at [800, 530] on button "Results" at bounding box center [662, 522] width 538 height 37
